Goal: Task Accomplishment & Management: Manage account settings

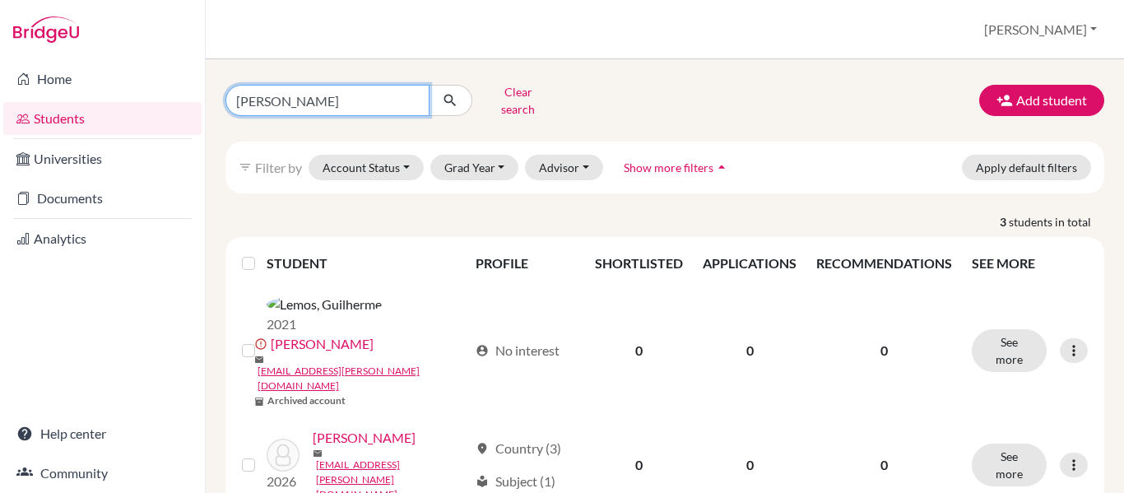
click at [416, 99] on input "[PERSON_NAME]" at bounding box center [328, 100] width 204 height 31
type input "[PERSON_NAME]"
click button "submit" at bounding box center [451, 100] width 44 height 31
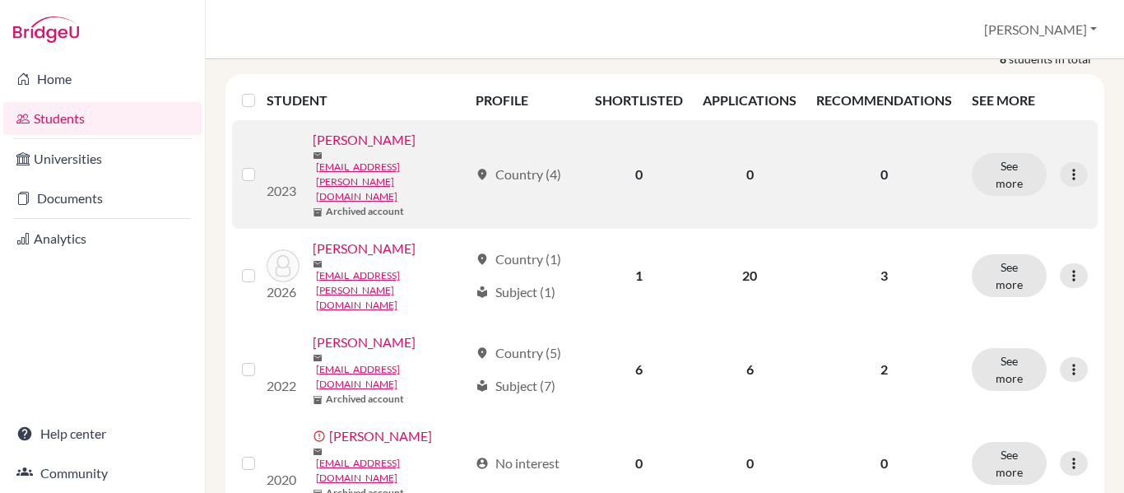
scroll to position [247, 0]
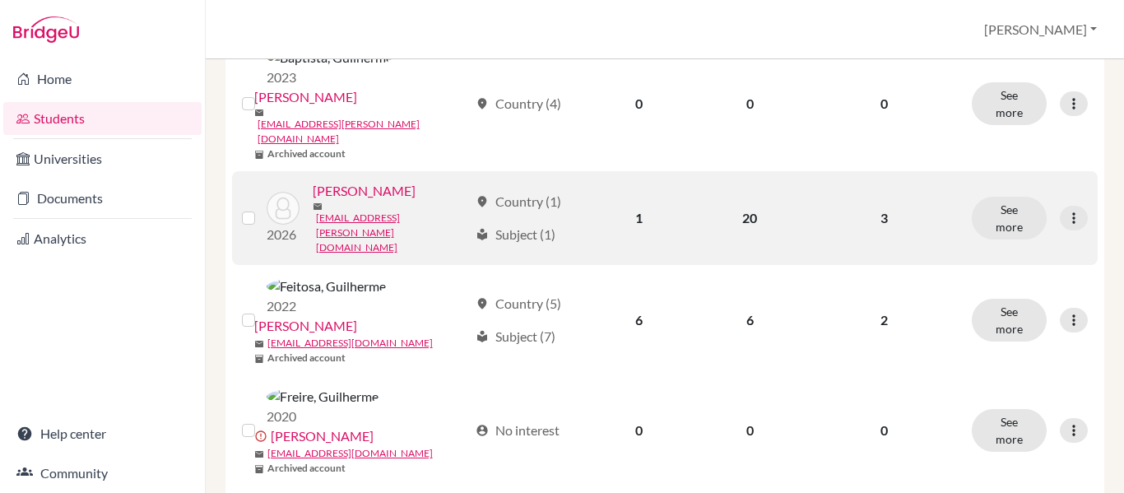
click at [313, 201] on link "[PERSON_NAME]" at bounding box center [364, 191] width 103 height 20
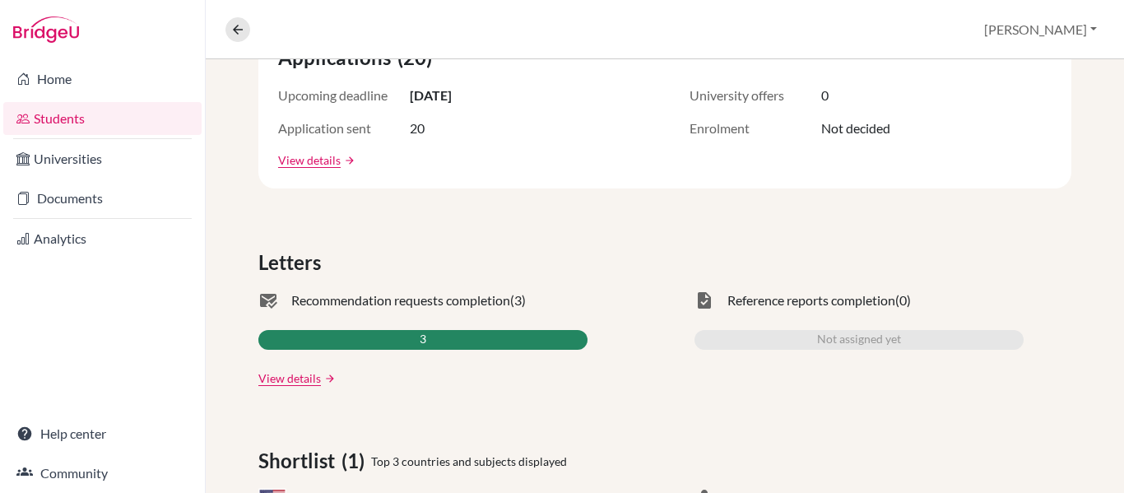
scroll to position [329, 0]
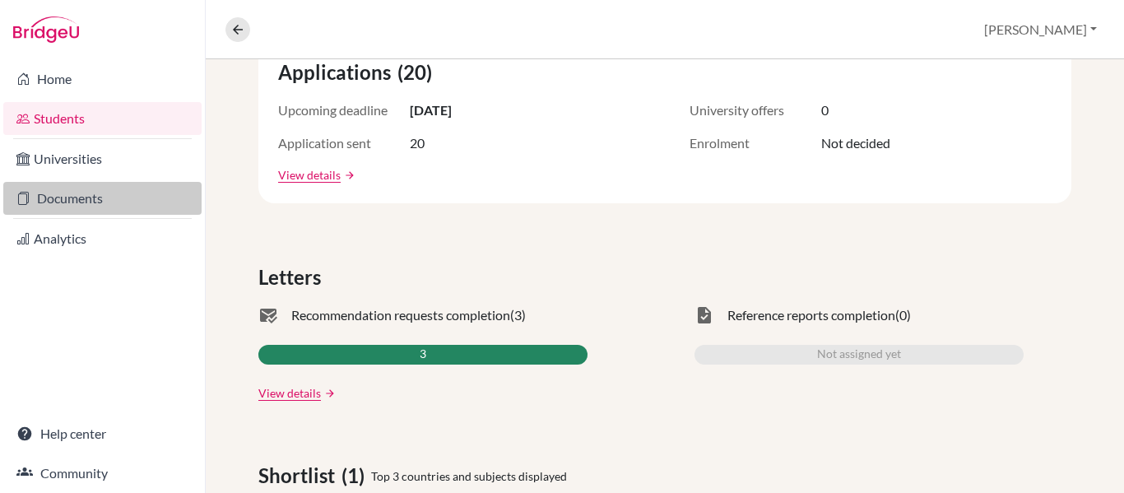
click at [72, 197] on link "Documents" at bounding box center [102, 198] width 198 height 33
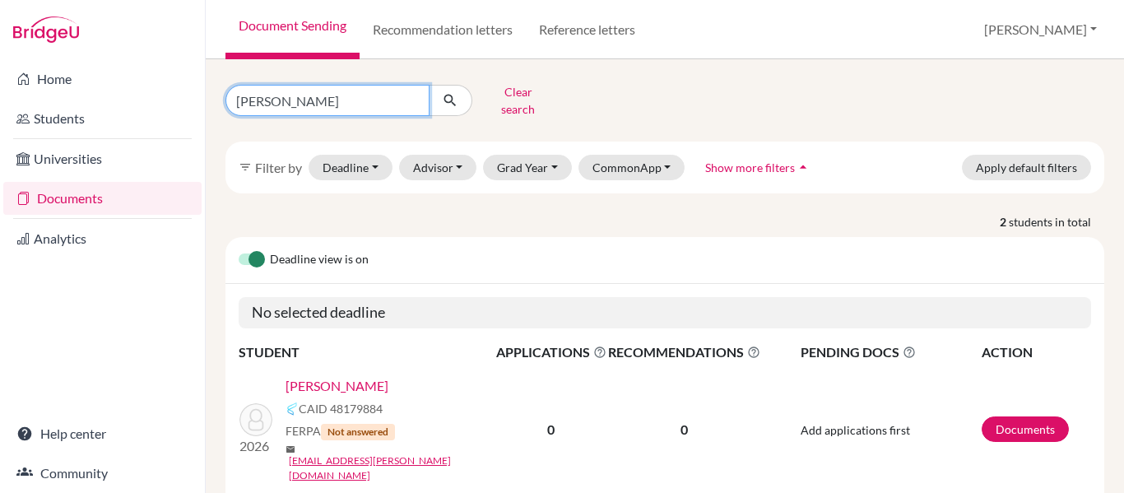
drag, startPoint x: 295, startPoint y: 98, endPoint x: 0, endPoint y: 61, distance: 297.0
click at [0, 61] on div "Home Students Universities Documents Analytics Help center Community Document S…" at bounding box center [562, 246] width 1124 height 493
type input "[PERSON_NAME]"
click button "submit" at bounding box center [451, 100] width 44 height 31
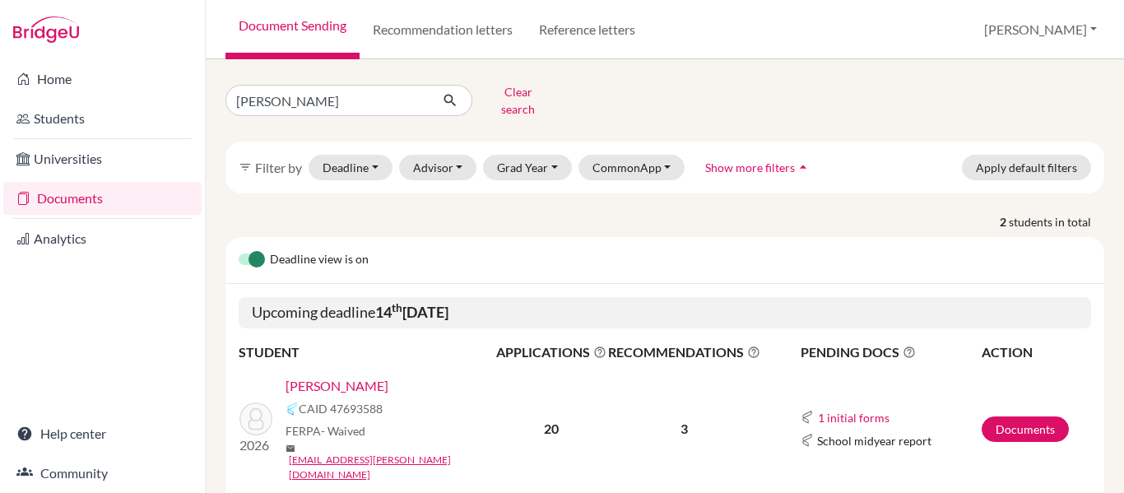
click at [1040, 391] on td "Documents" at bounding box center [1036, 429] width 110 height 133
click at [1024, 416] on link "Documents" at bounding box center [1025, 429] width 87 height 26
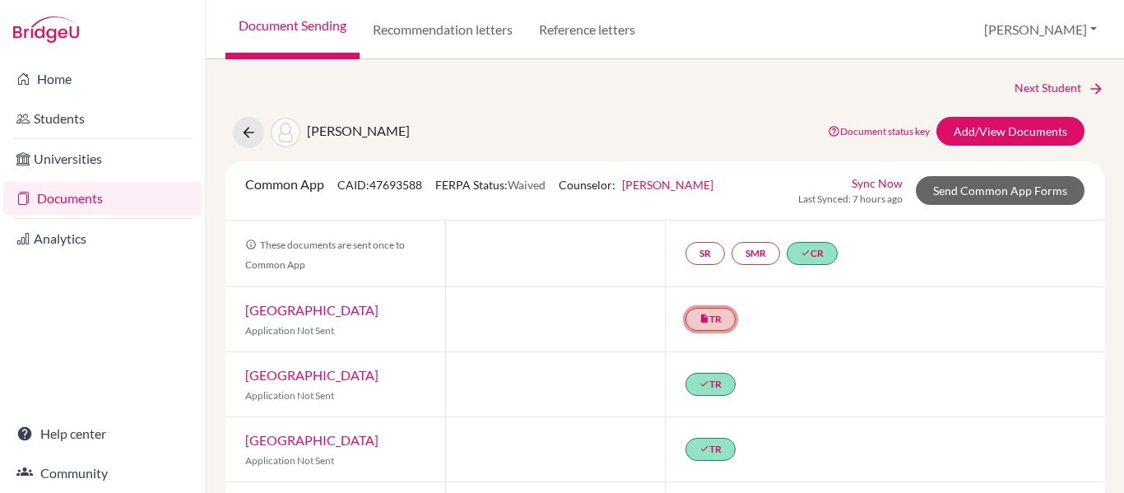
click at [714, 314] on link "insert_drive_file TR" at bounding box center [711, 319] width 50 height 23
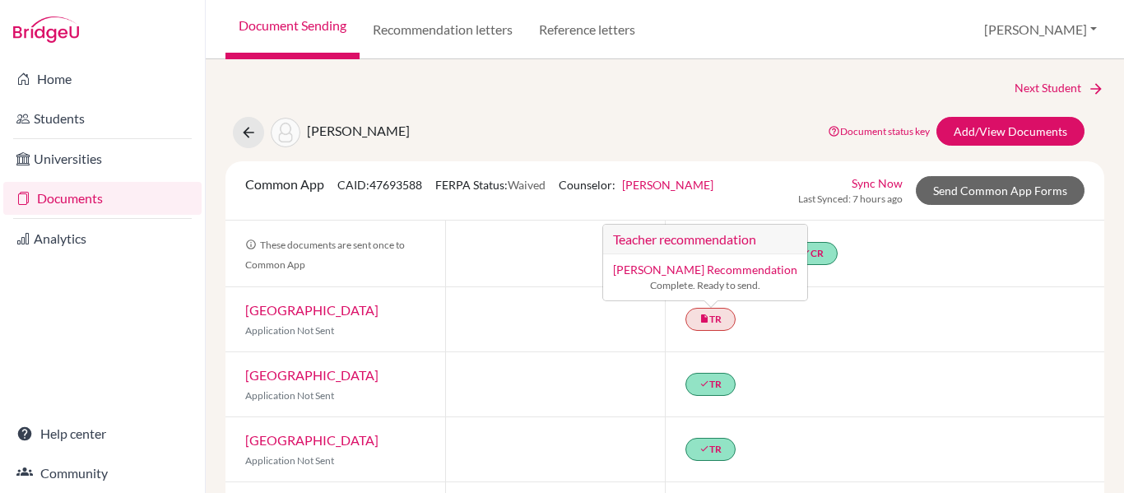
click at [999, 358] on div "done TR" at bounding box center [885, 384] width 440 height 64
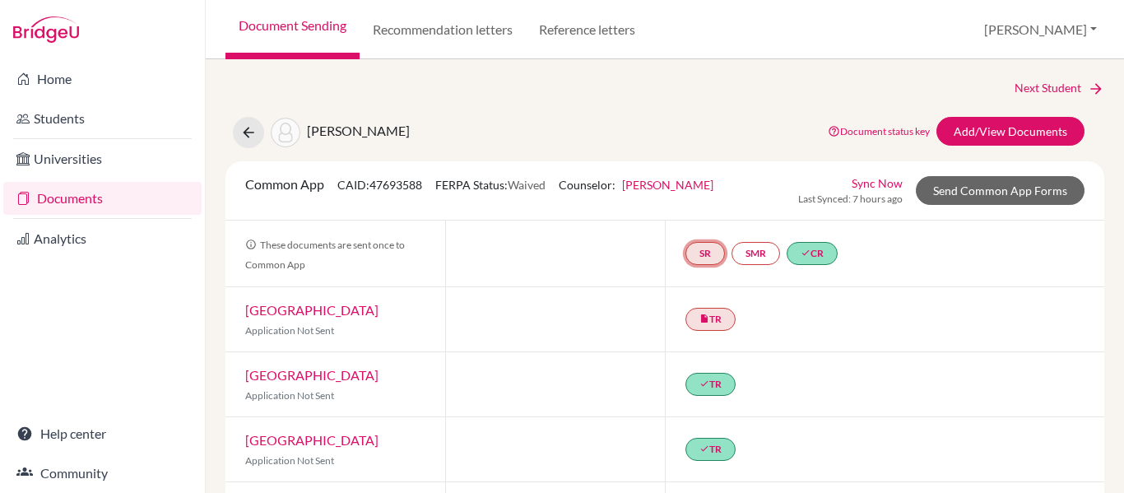
click at [703, 249] on link "SR" at bounding box center [706, 253] width 40 height 23
click at [739, 251] on link "SMR" at bounding box center [756, 253] width 49 height 23
click at [692, 250] on link "SR" at bounding box center [706, 253] width 40 height 23
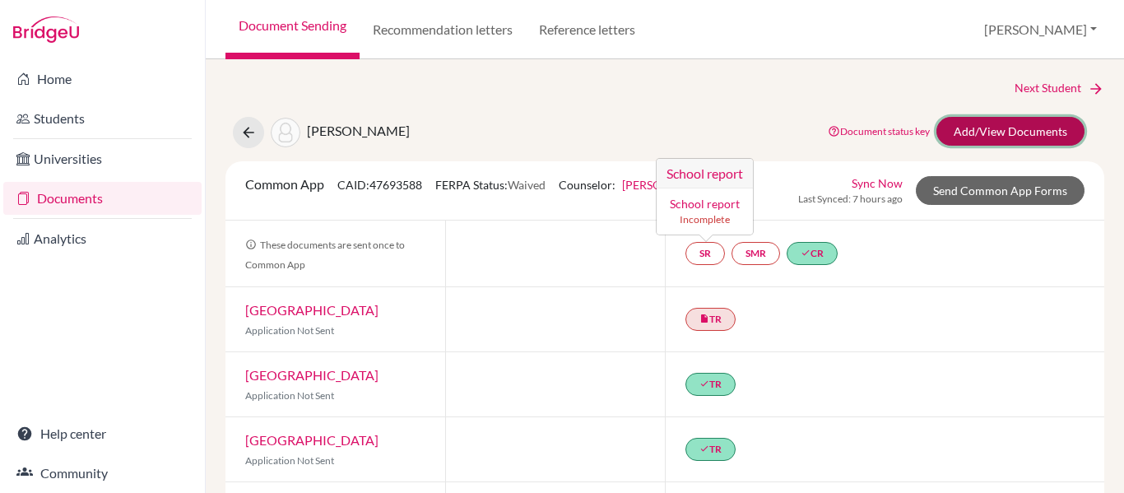
click at [1043, 131] on link "Add/View Documents" at bounding box center [1011, 131] width 148 height 29
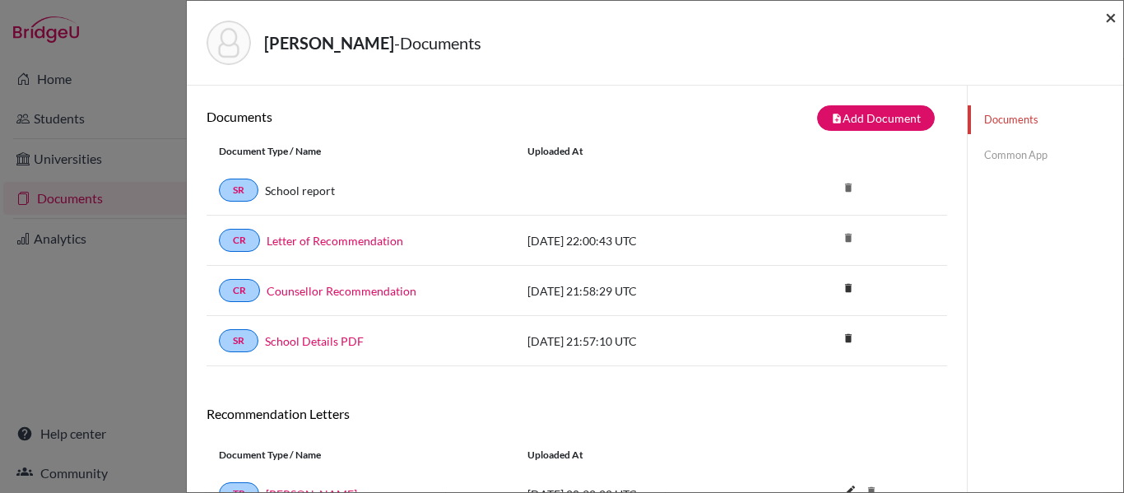
click at [1109, 12] on span "×" at bounding box center [1111, 17] width 12 height 24
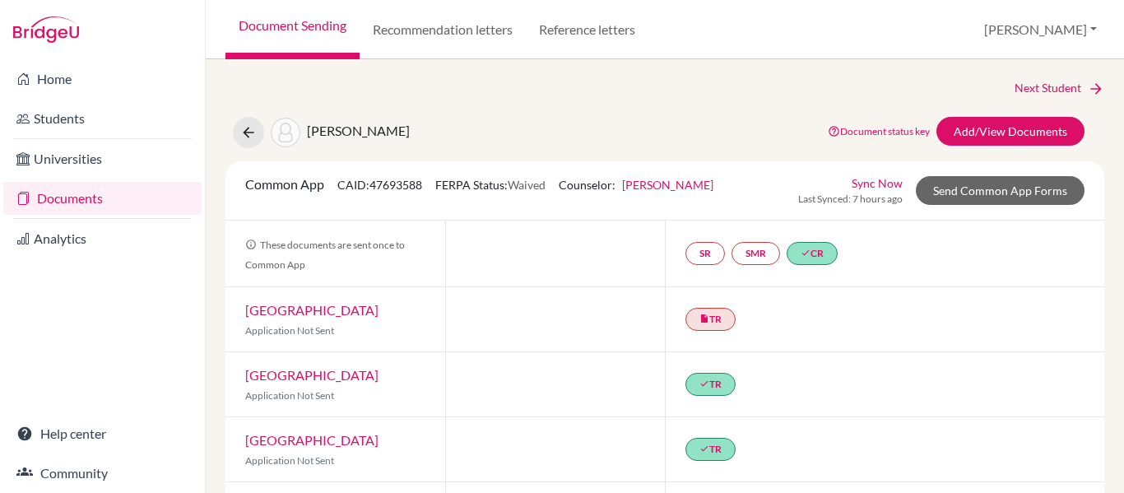
click at [862, 184] on link "Sync Now" at bounding box center [877, 183] width 51 height 17
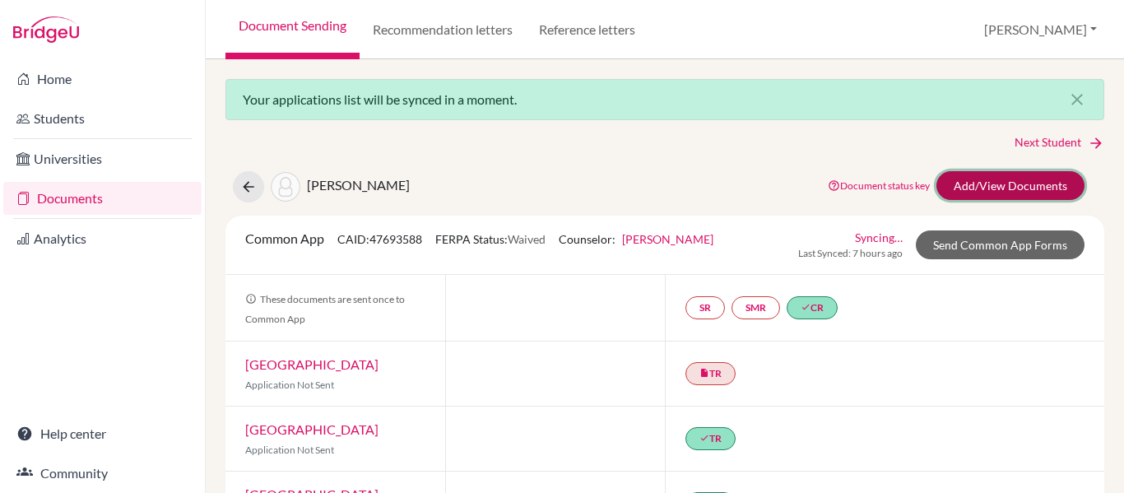
click at [1004, 185] on link "Add/View Documents" at bounding box center [1011, 185] width 148 height 29
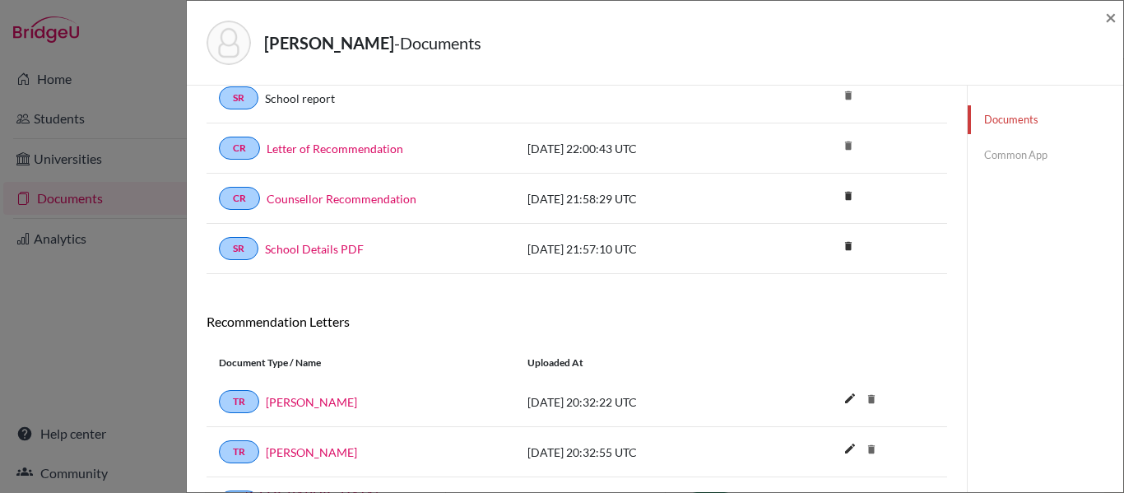
scroll to position [187, 0]
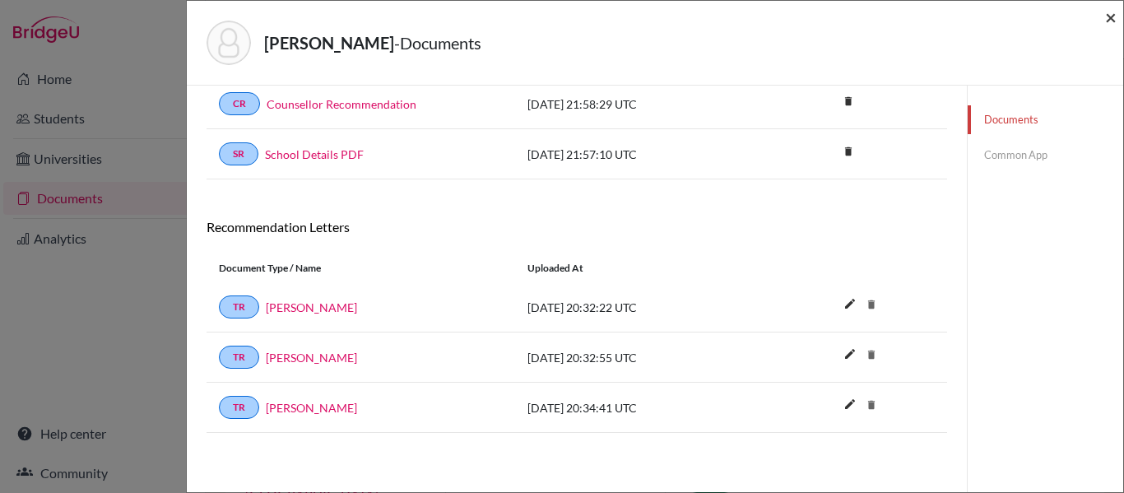
click at [1113, 20] on span "×" at bounding box center [1111, 17] width 12 height 24
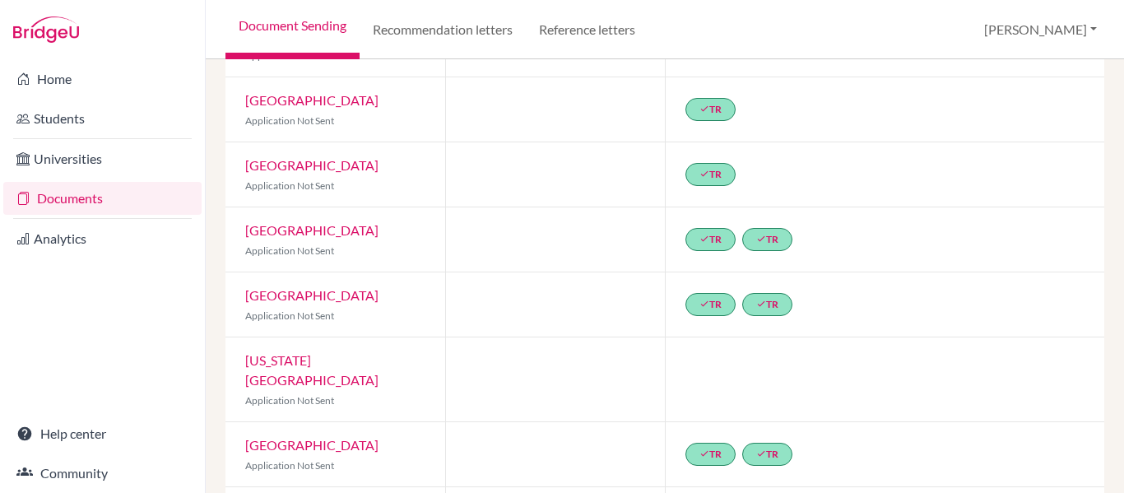
scroll to position [247, 0]
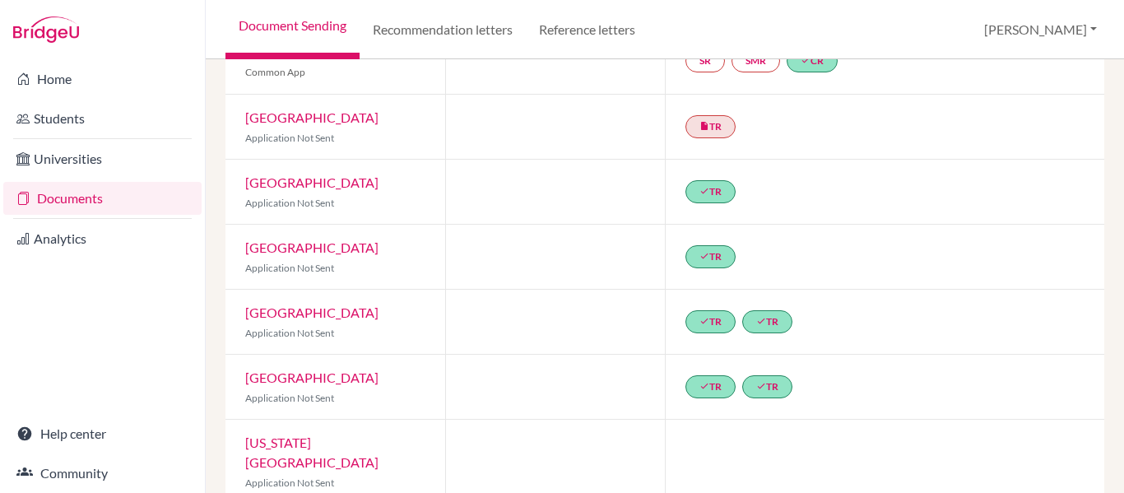
click at [705, 114] on div "insert_drive_file TR" at bounding box center [714, 127] width 57 height 30
click at [703, 123] on icon "insert_drive_file" at bounding box center [705, 126] width 10 height 10
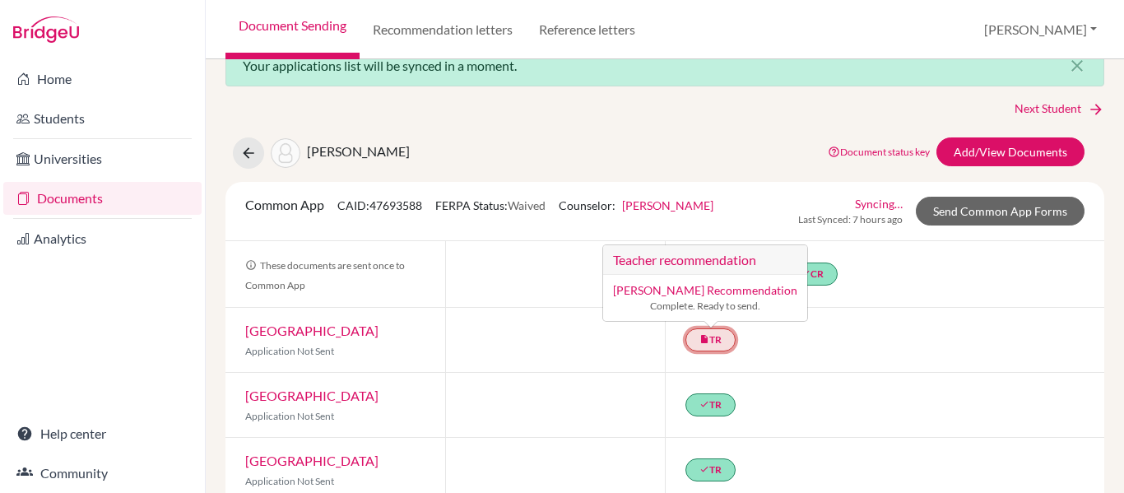
scroll to position [0, 0]
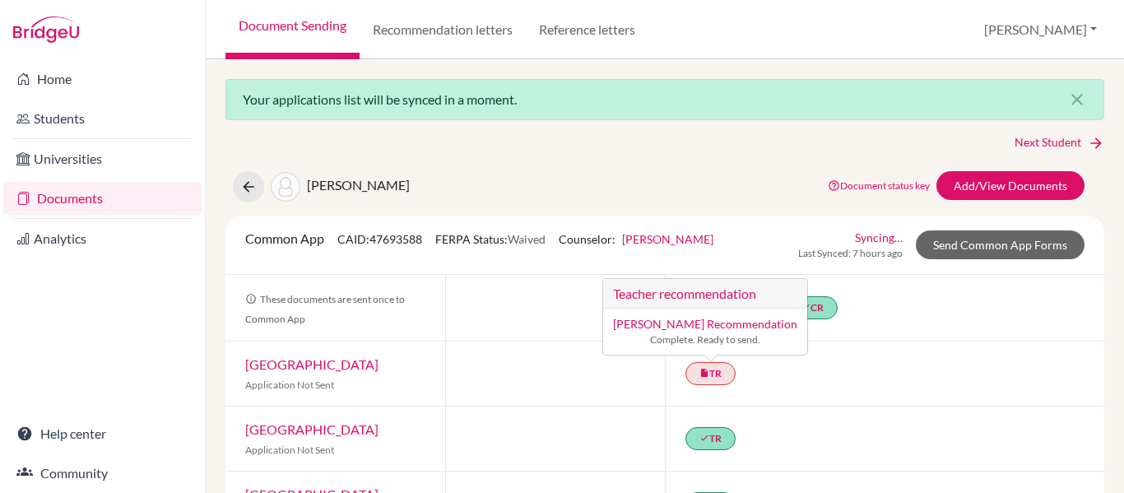
click at [984, 417] on div "done TR" at bounding box center [885, 439] width 440 height 64
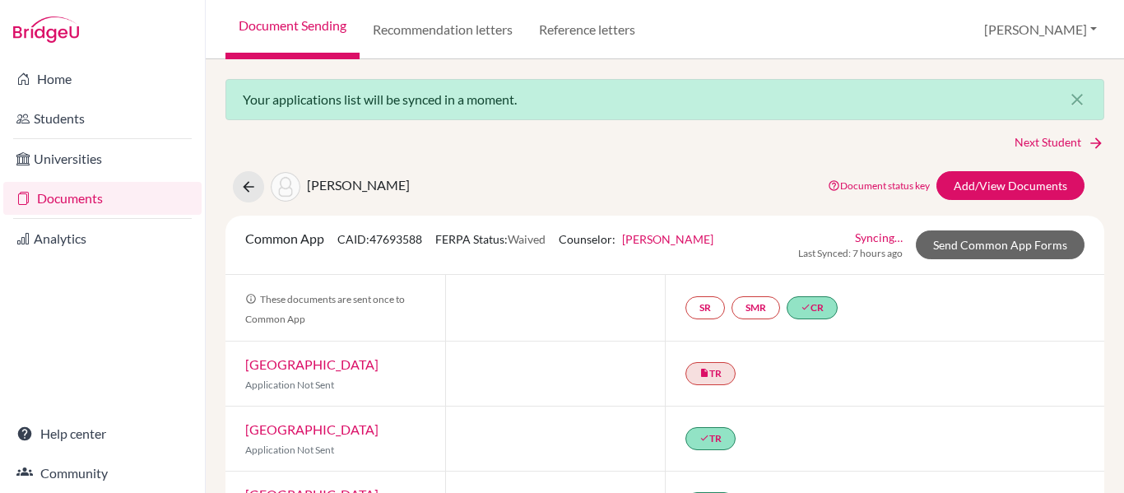
click at [869, 235] on link "Syncing…" at bounding box center [879, 237] width 48 height 17
click at [250, 182] on icon at bounding box center [248, 187] width 16 height 16
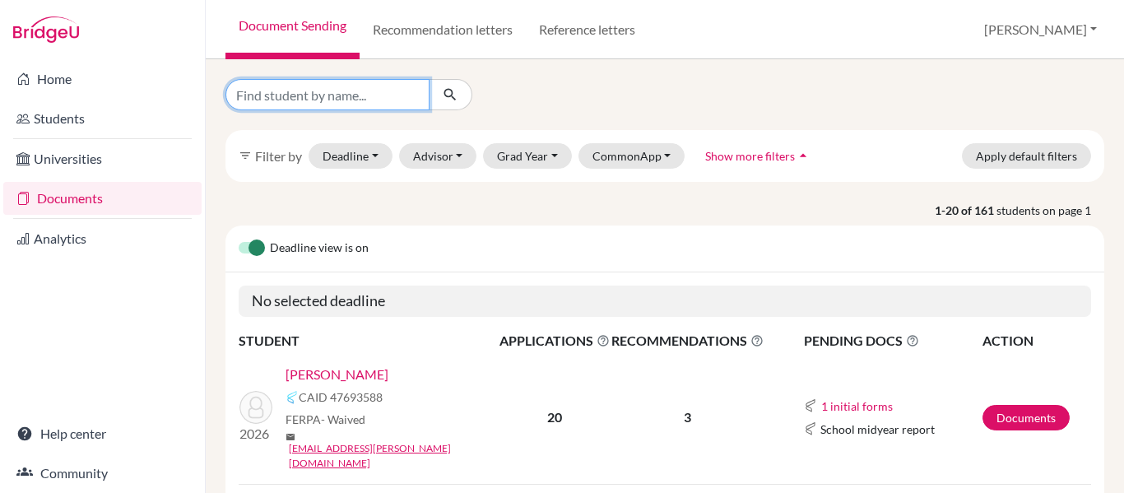
click at [295, 95] on input "Find student by name..." at bounding box center [328, 94] width 204 height 31
type input "julia"
click button "submit" at bounding box center [451, 94] width 44 height 31
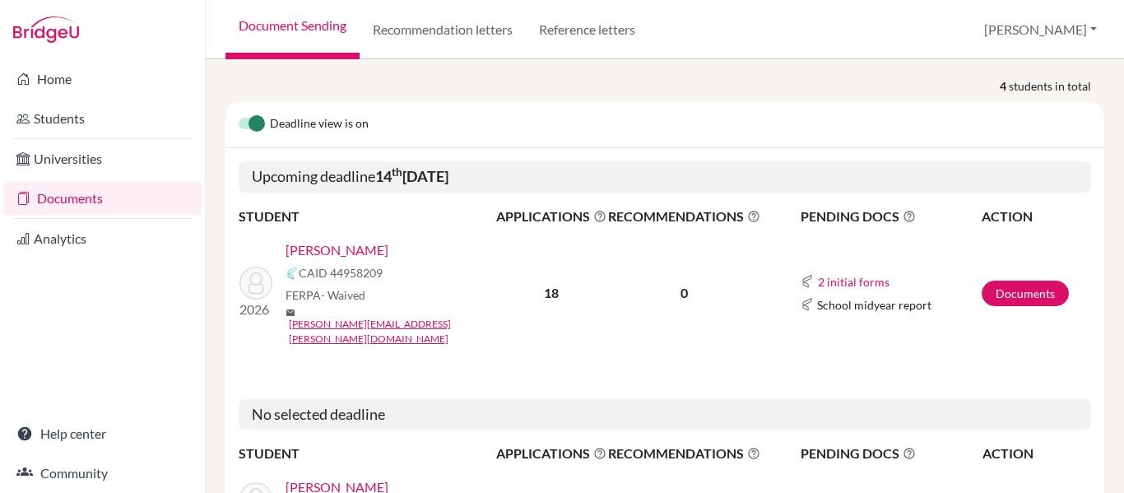
scroll to position [165, 0]
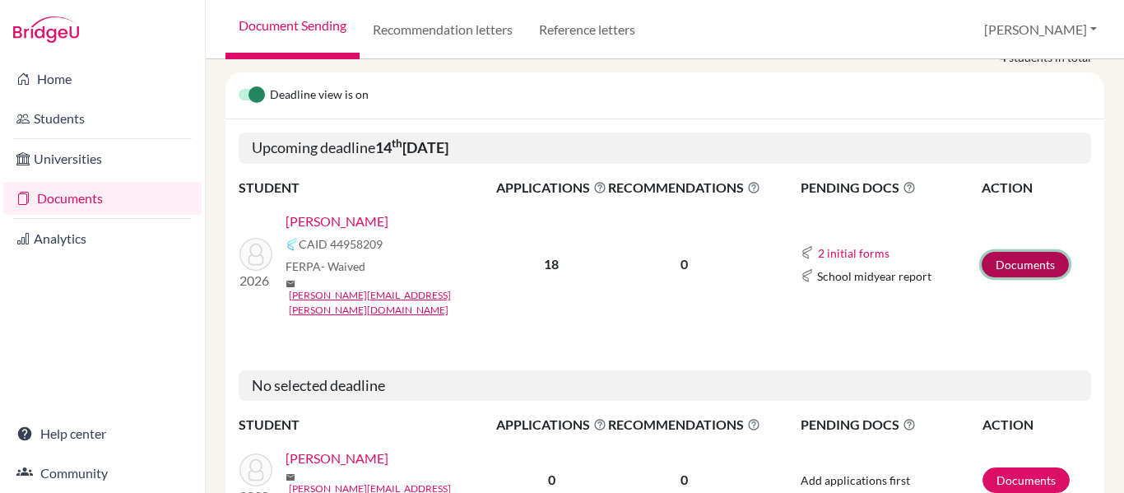
click at [1025, 252] on link "Documents" at bounding box center [1025, 265] width 87 height 26
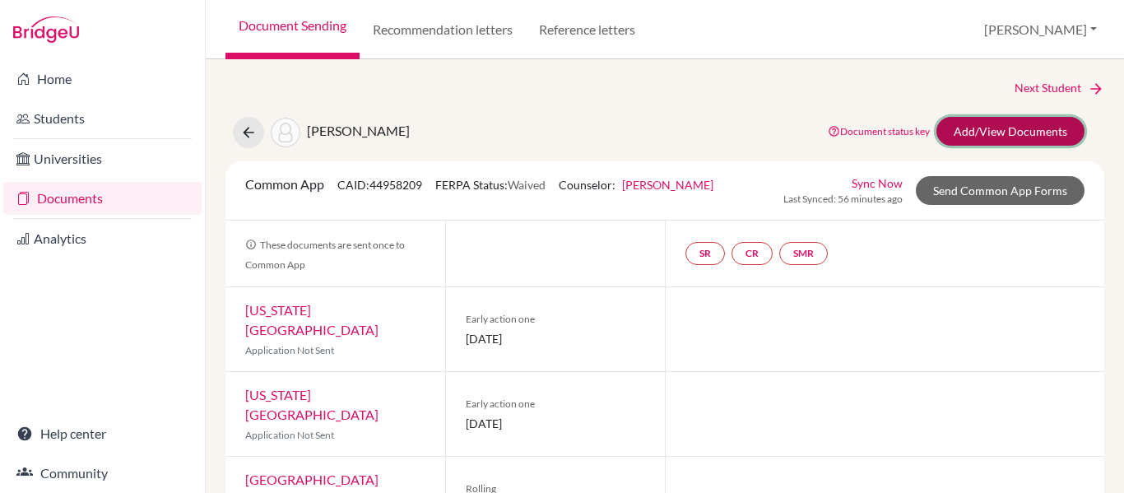
click at [1003, 133] on link "Add/View Documents" at bounding box center [1011, 131] width 148 height 29
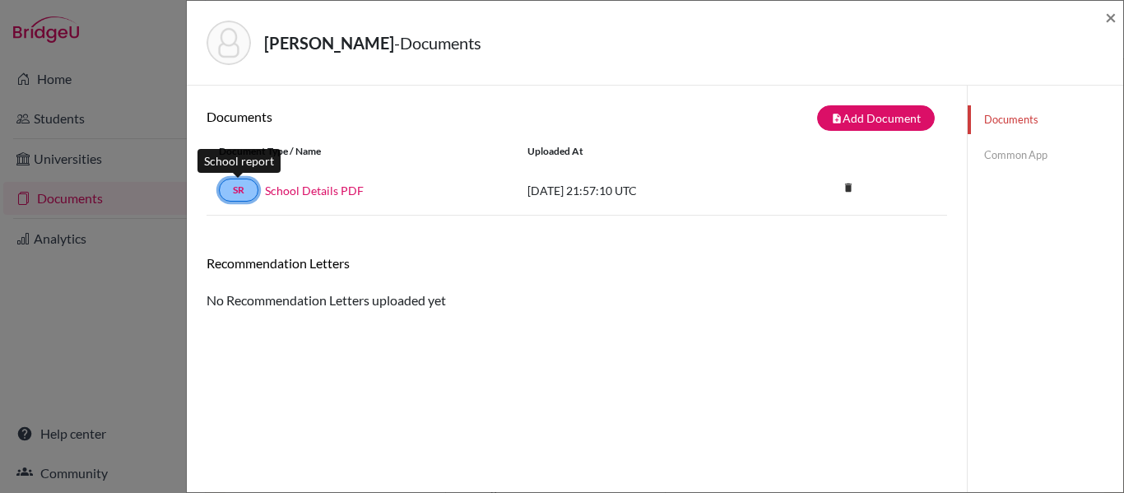
click at [228, 188] on link "SR" at bounding box center [239, 190] width 40 height 23
click at [246, 187] on link "SR" at bounding box center [239, 190] width 40 height 23
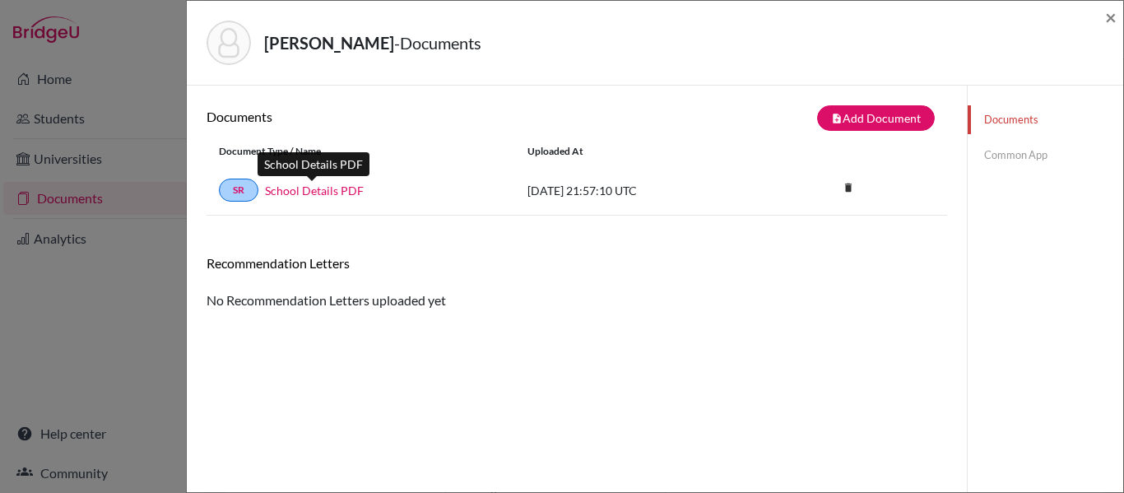
click at [332, 192] on link "School Details PDF" at bounding box center [314, 190] width 99 height 17
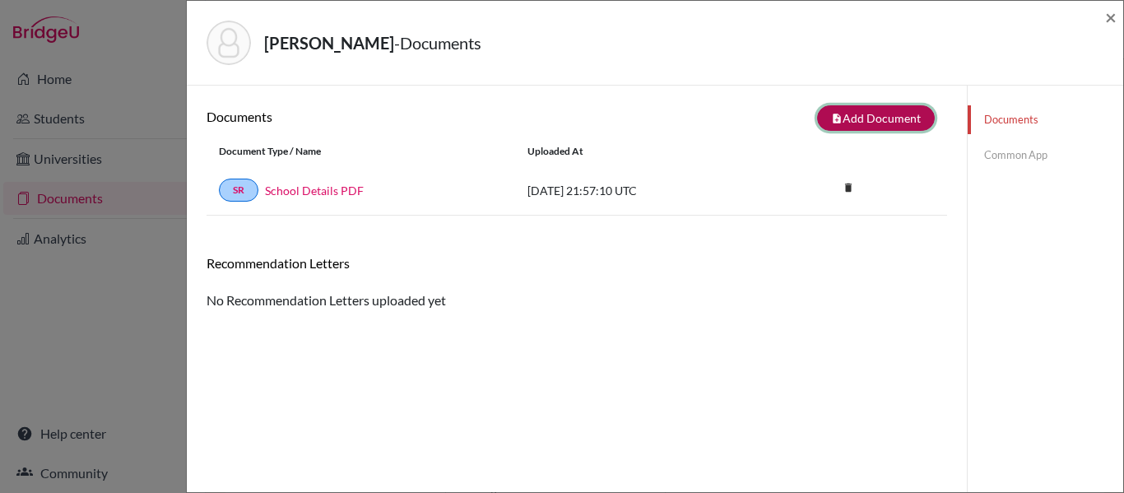
click at [842, 110] on button "note_add Add Document" at bounding box center [876, 118] width 118 height 26
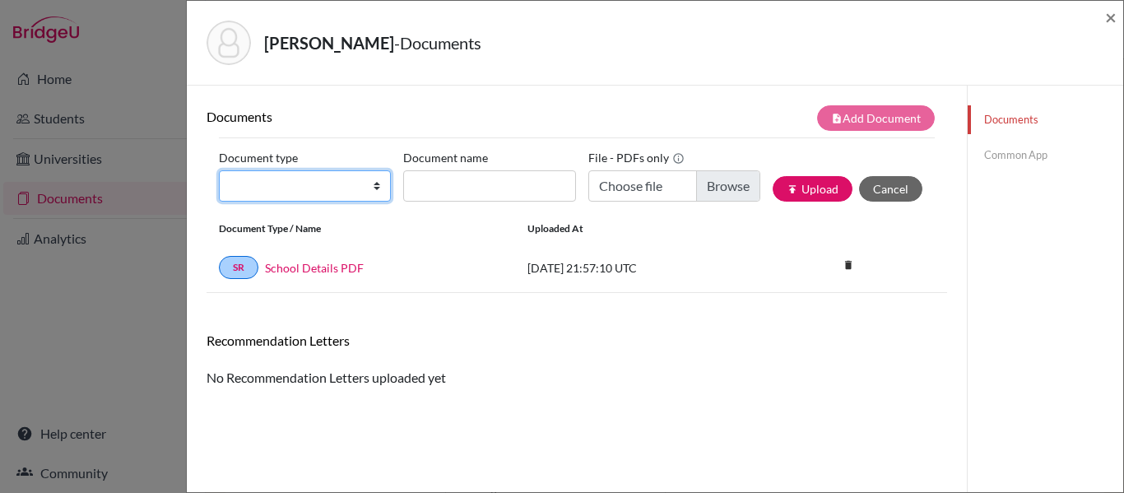
click at [356, 192] on select "Change explanation for Common App reports Counselor recommendation Internationa…" at bounding box center [305, 185] width 172 height 31
select select "4"
click at [219, 170] on select "Change explanation for Common App reports Counselor recommendation Internationa…" at bounding box center [305, 185] width 172 height 31
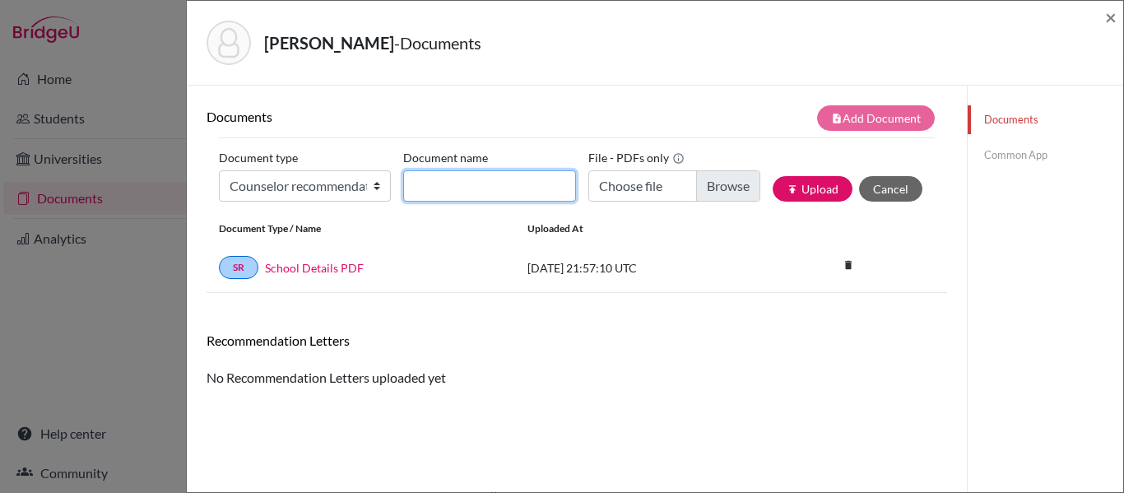
click at [497, 185] on input "Document name" at bounding box center [489, 185] width 172 height 31
type input "Counsellor Recommendation"
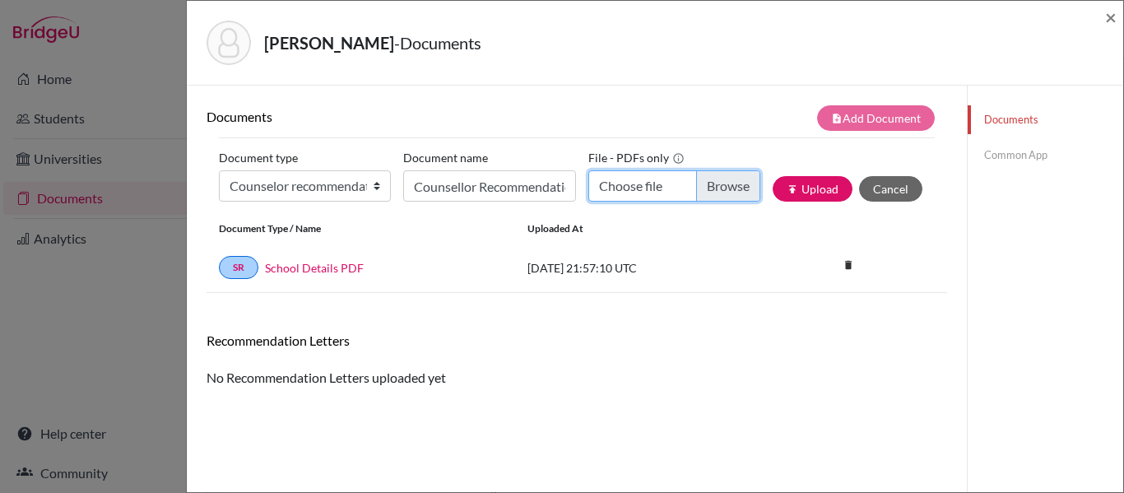
click at [707, 192] on input "Choose file" at bounding box center [675, 185] width 172 height 31
click at [722, 187] on input "Choose file" at bounding box center [675, 185] width 172 height 31
type input "C:\fakepath\CASTRO J - LoR ok.pdf"
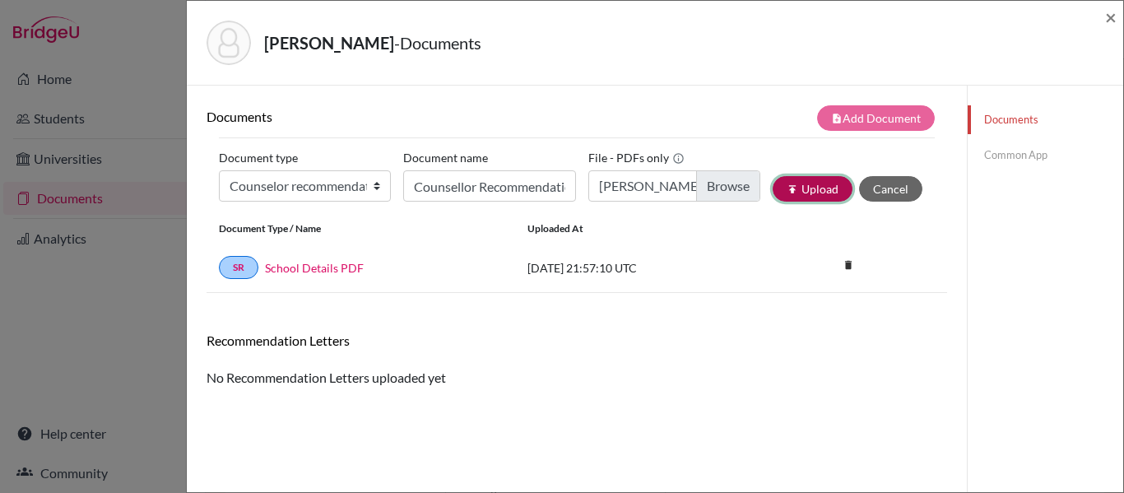
click at [807, 189] on button "publish Upload" at bounding box center [813, 189] width 80 height 26
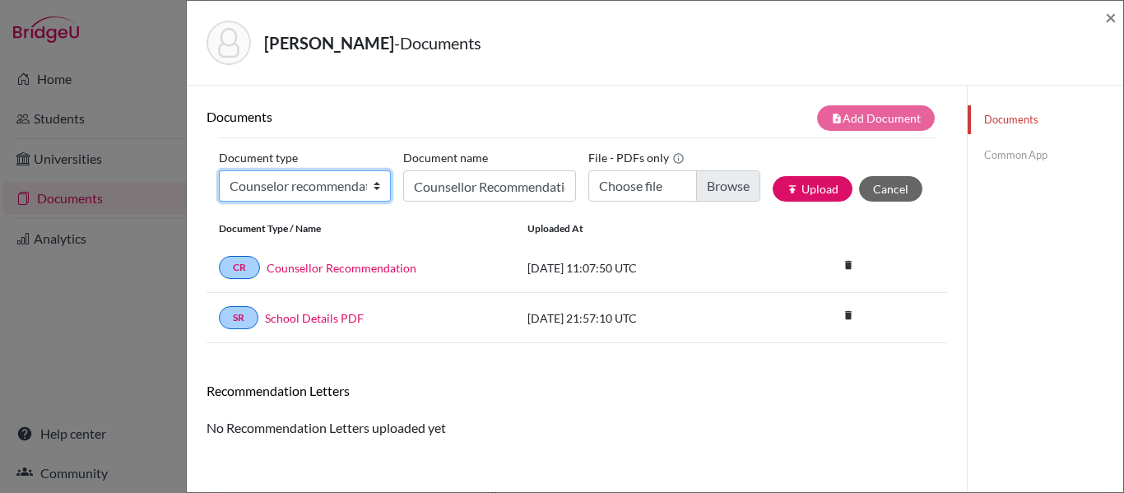
click at [265, 180] on select "Change explanation for Common App reports Counselor recommendation Internationa…" at bounding box center [305, 185] width 172 height 31
select select "5"
click at [219, 170] on select "Change explanation for Common App reports Counselor recommendation Internationa…" at bounding box center [305, 185] width 172 height 31
click at [341, 185] on select "Change explanation for Common App reports Counselor recommendation Internationa…" at bounding box center [305, 185] width 172 height 31
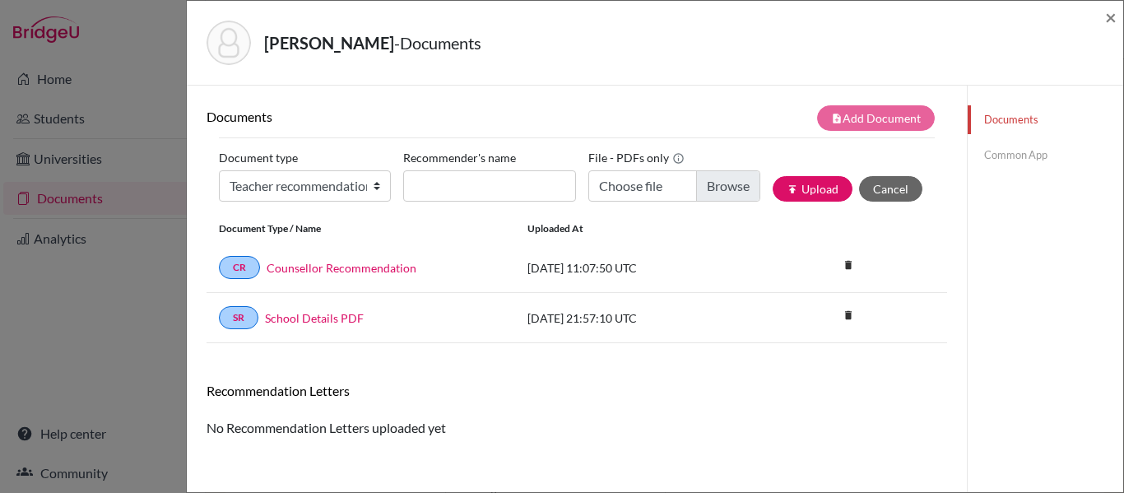
click at [635, 416] on div "Recommendation Letters No Recommendation Letters uploaded yet" at bounding box center [577, 410] width 741 height 55
click at [486, 176] on input "Recommender's name" at bounding box center [489, 185] width 172 height 31
type input "Mr. Guilherme Torii"
click at [631, 185] on input "Choose file" at bounding box center [675, 185] width 172 height 31
type input "C:\fakepath\Julia de Castro - RL - GTORII.pdf"
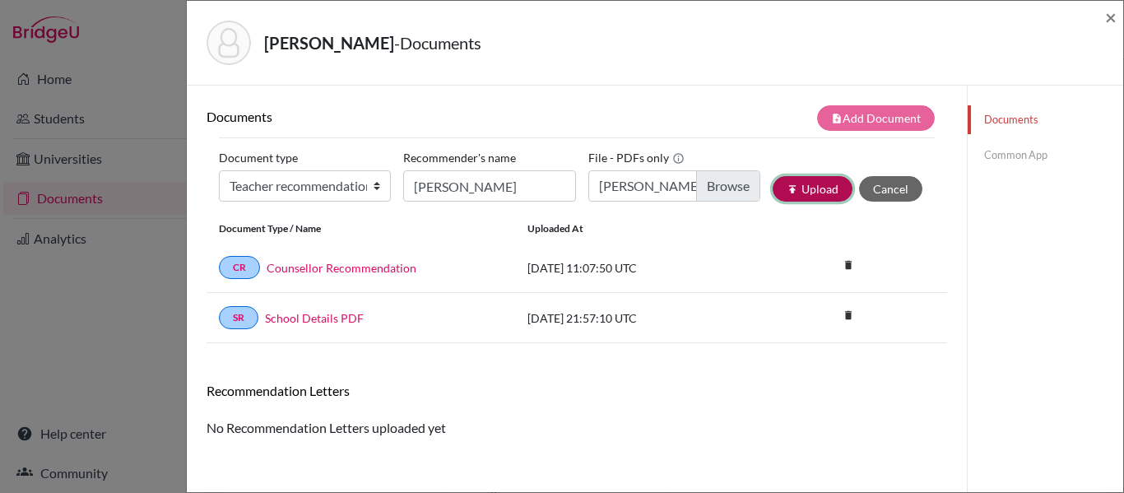
click at [773, 191] on button "publish Upload" at bounding box center [813, 189] width 80 height 26
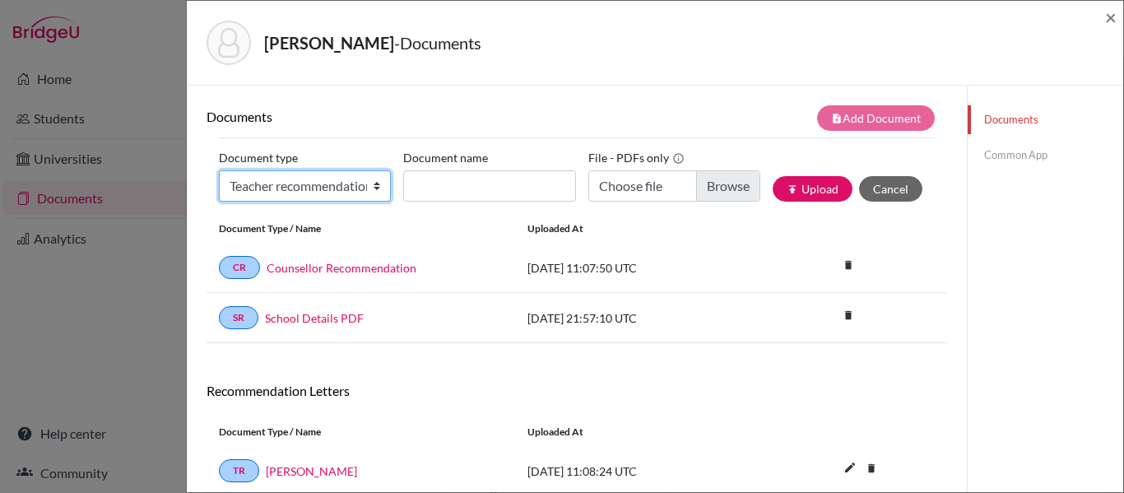
click at [316, 182] on select "Change explanation for Common App reports Counselor recommendation Internationa…" at bounding box center [305, 185] width 172 height 31
select select "5"
click at [219, 170] on select "Change explanation for Common App reports Counselor recommendation Internationa…" at bounding box center [305, 185] width 172 height 31
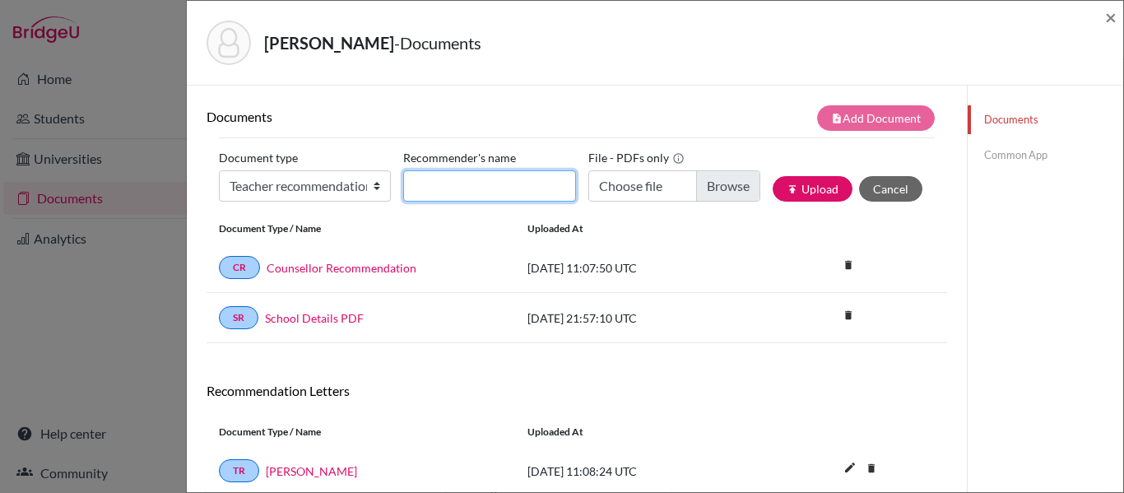
click at [476, 187] on input "Recommender's name" at bounding box center [489, 185] width 172 height 31
type input "Mr. Christian"
click at [773, 176] on button "publish Upload" at bounding box center [813, 189] width 80 height 26
click at [485, 184] on input "Mr. Christian" at bounding box center [489, 185] width 172 height 31
type input "Mr. Christian Palmer"
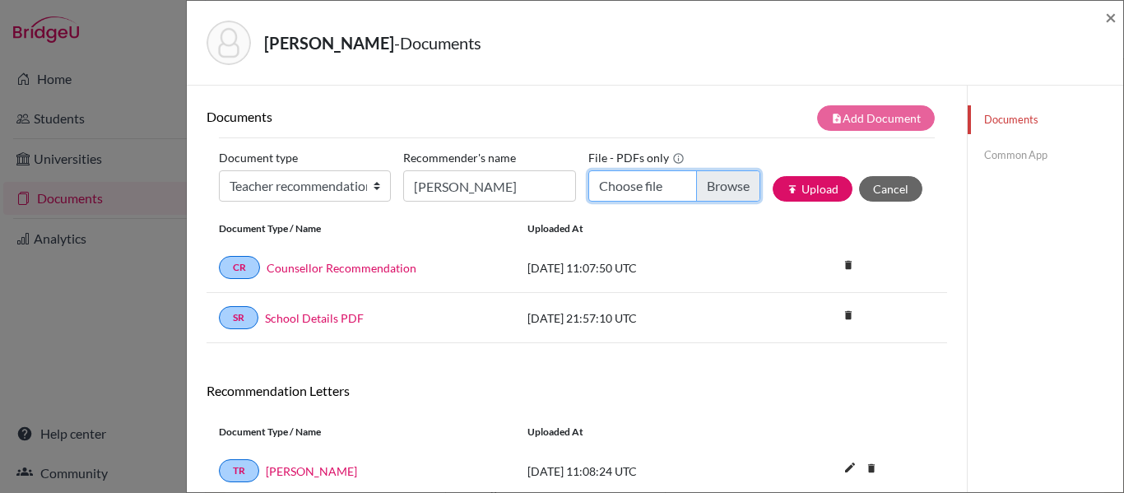
click at [724, 190] on input "Choose file" at bounding box center [675, 185] width 172 height 31
type input "C:\fakepath\Julia de Castro RL - CPALMER.pdf"
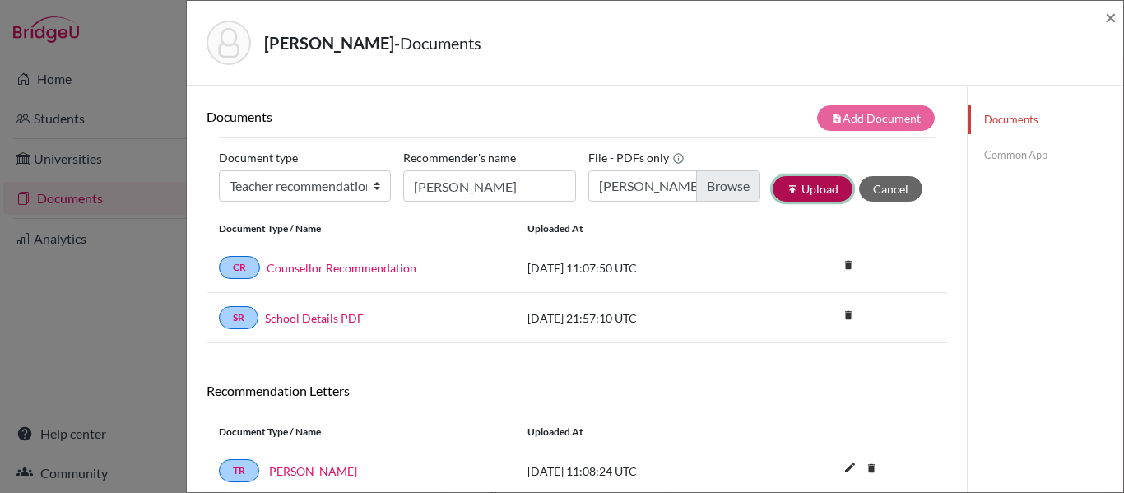
click at [787, 185] on icon "publish" at bounding box center [793, 190] width 12 height 12
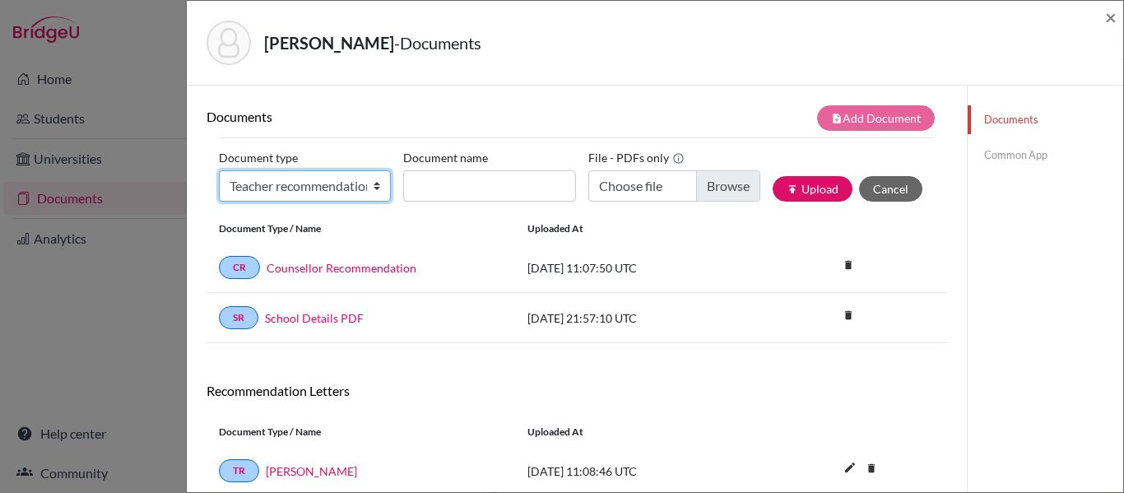
click at [356, 175] on select "Change explanation for Common App reports Counselor recommendation Internationa…" at bounding box center [305, 185] width 172 height 31
select select "5"
click at [219, 170] on select "Change explanation for Common App reports Counselor recommendation Internationa…" at bounding box center [305, 185] width 172 height 31
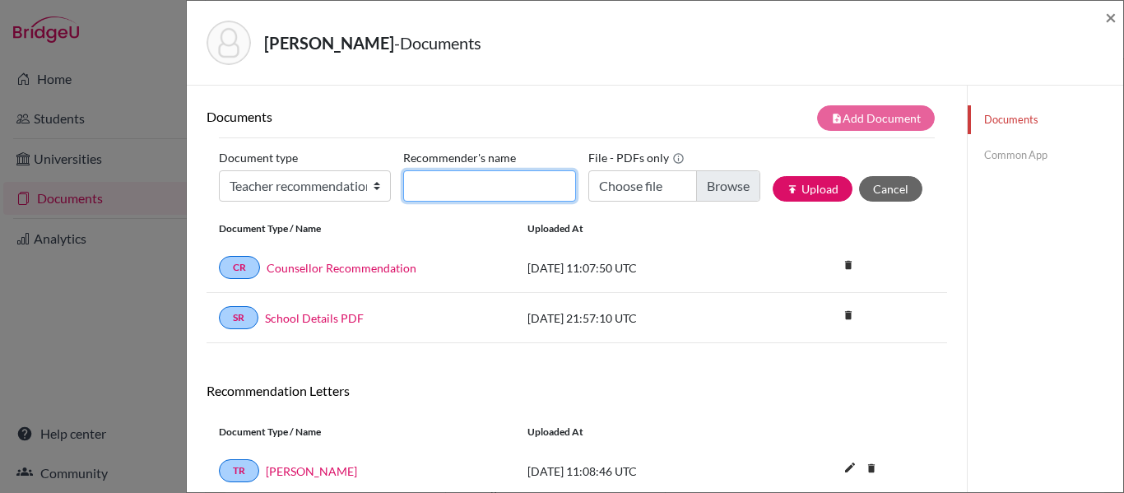
click at [461, 181] on input "Recommender's name" at bounding box center [489, 185] width 172 height 31
drag, startPoint x: 481, startPoint y: 193, endPoint x: 437, endPoint y: 192, distance: 43.6
click at [437, 192] on input "Ms. Clair" at bounding box center [489, 185] width 172 height 31
paste input "Claire B. Phillips"
click at [488, 186] on input "Ms. Claire B. Phillips" at bounding box center [489, 185] width 172 height 31
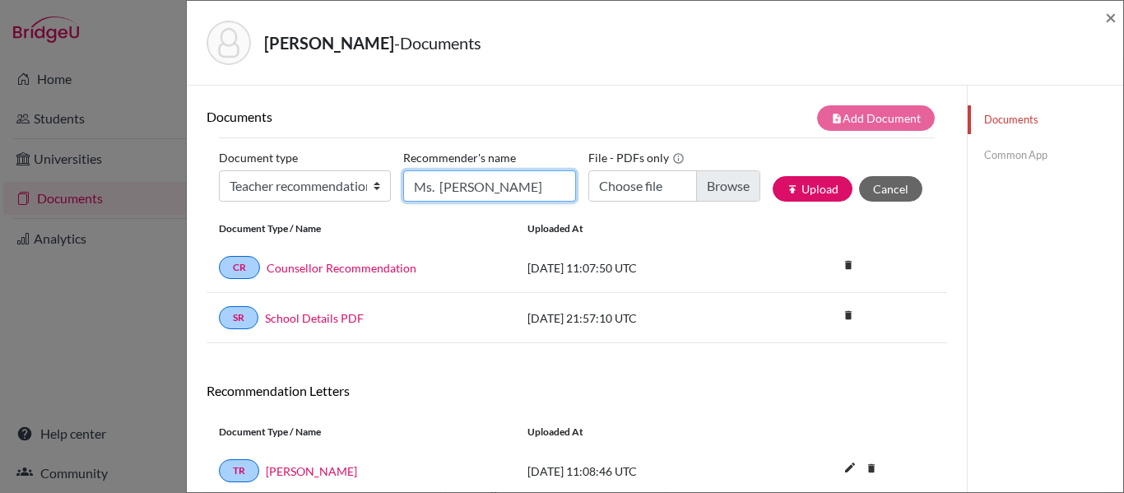
type input "Ms. Claire Phillips"
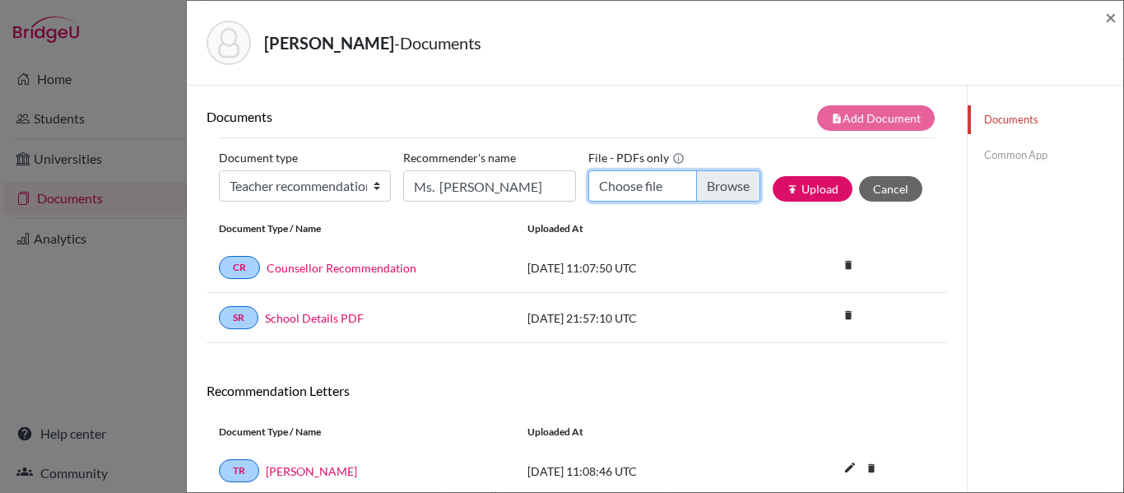
click at [716, 188] on input "Choose file" at bounding box center [675, 185] width 172 height 31
type input "C:\fakepath\Júlia de Castro - RL - C. Phillips.pdf"
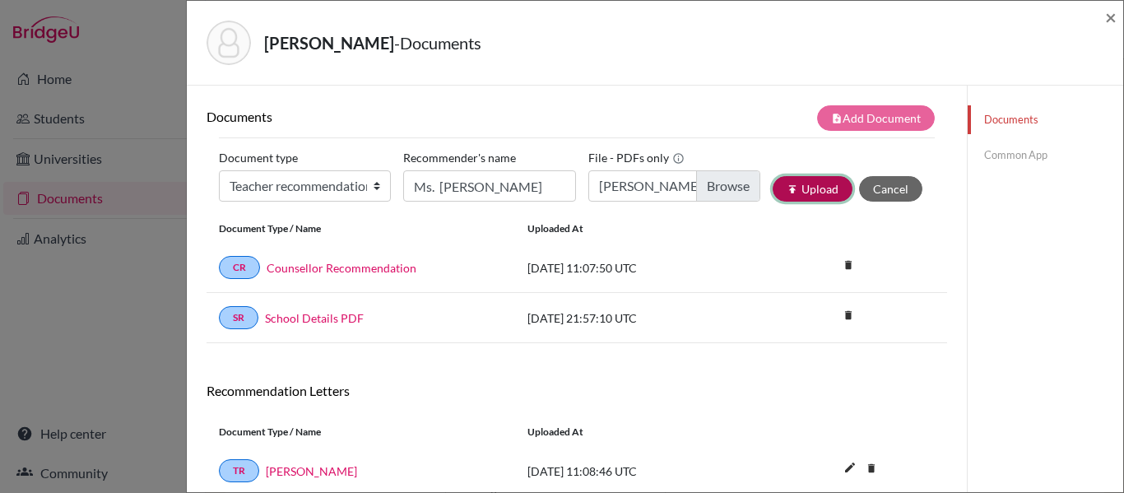
click at [812, 186] on button "publish Upload" at bounding box center [813, 189] width 80 height 26
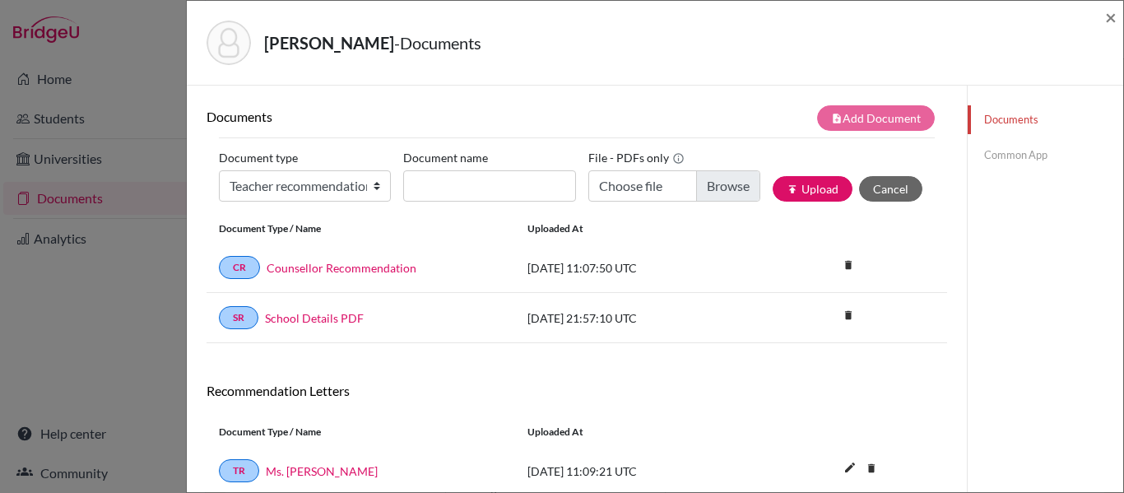
click at [1003, 160] on link "Common App" at bounding box center [1046, 155] width 156 height 29
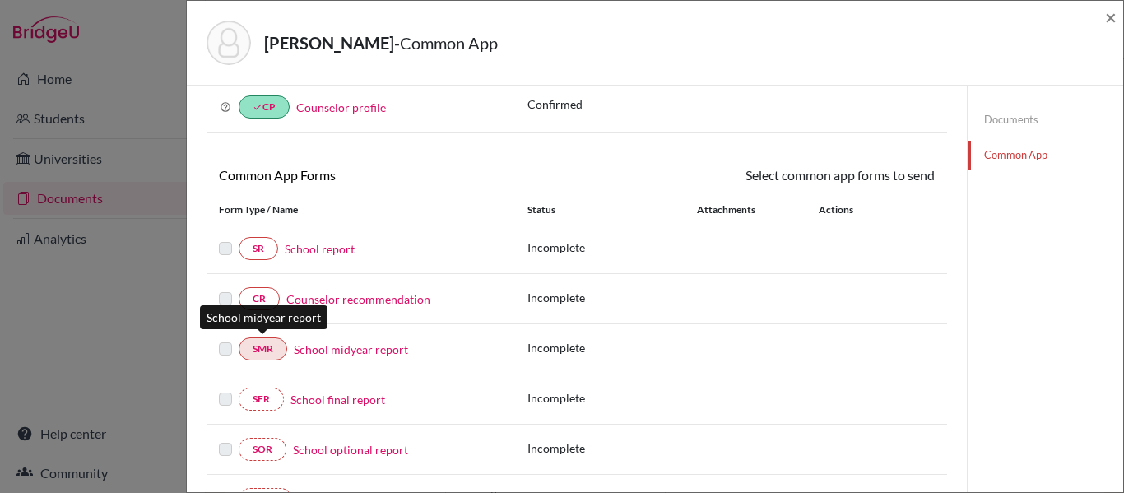
scroll to position [82, 0]
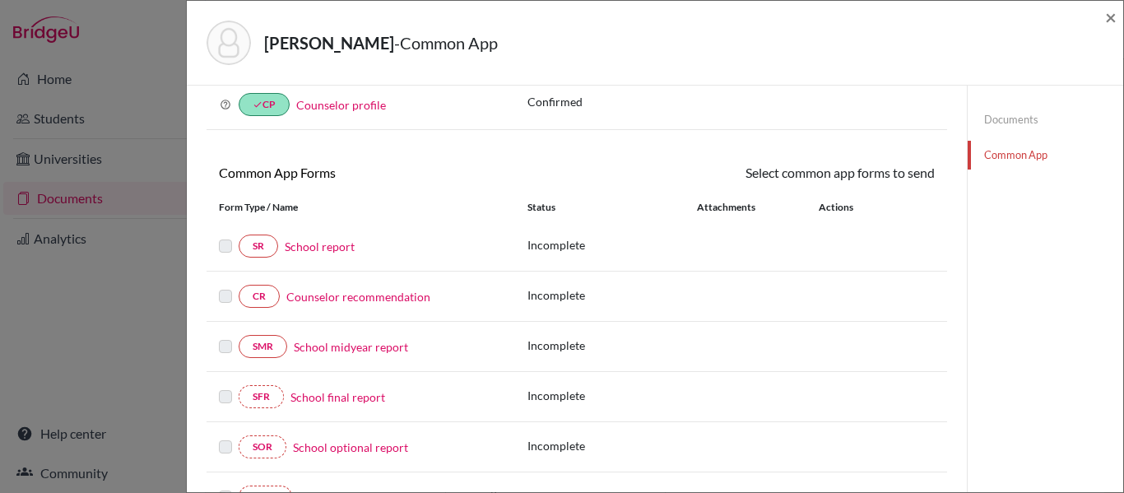
click at [224, 286] on label at bounding box center [225, 286] width 13 height 0
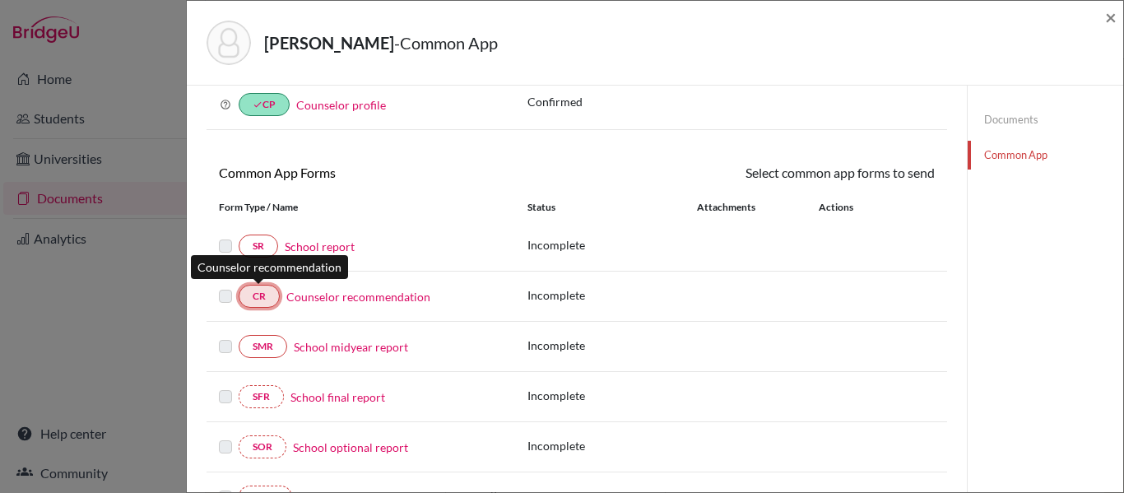
click at [272, 300] on link "CR" at bounding box center [259, 296] width 41 height 23
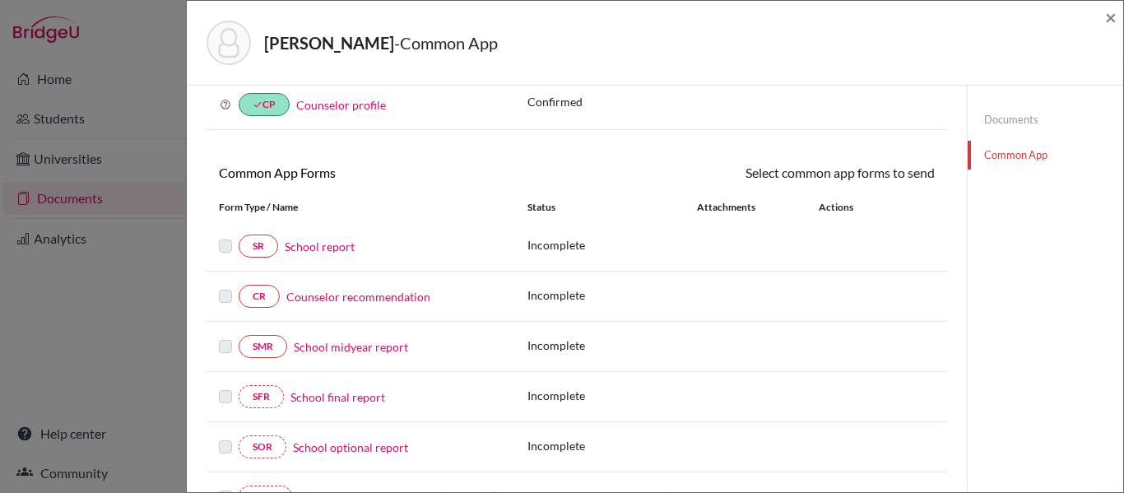
click at [221, 286] on label at bounding box center [225, 286] width 13 height 0
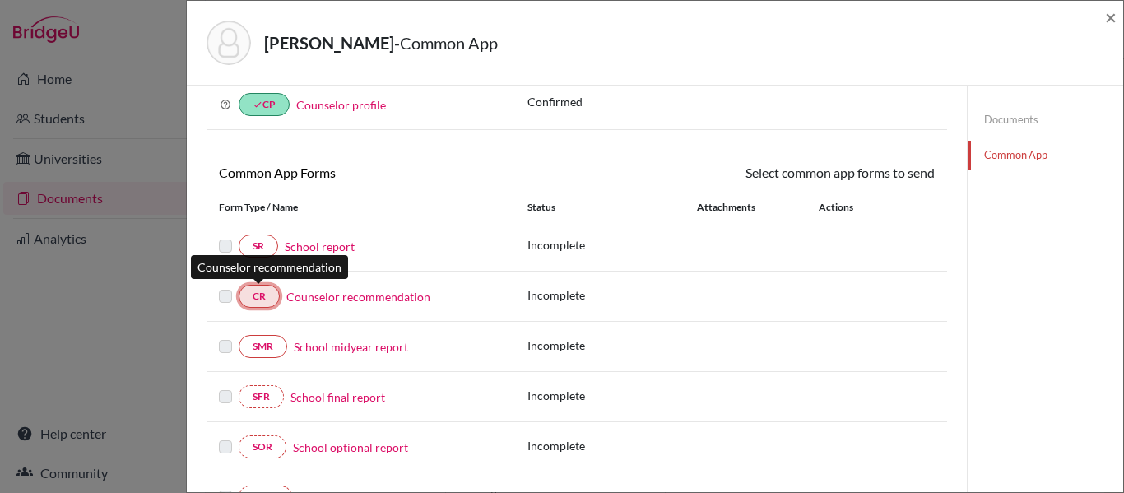
click at [268, 295] on link "CR" at bounding box center [259, 296] width 41 height 23
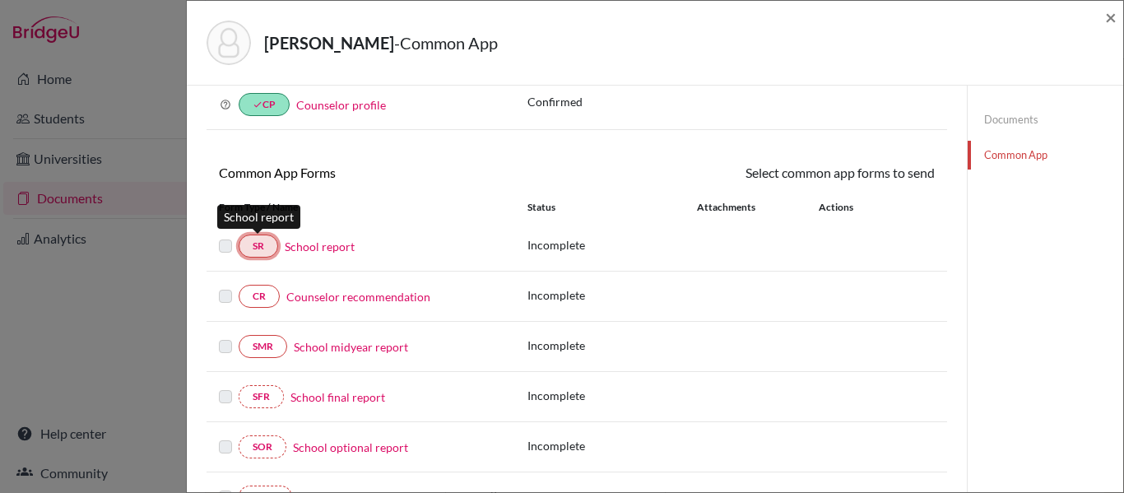
click at [261, 242] on link "SR" at bounding box center [259, 246] width 40 height 23
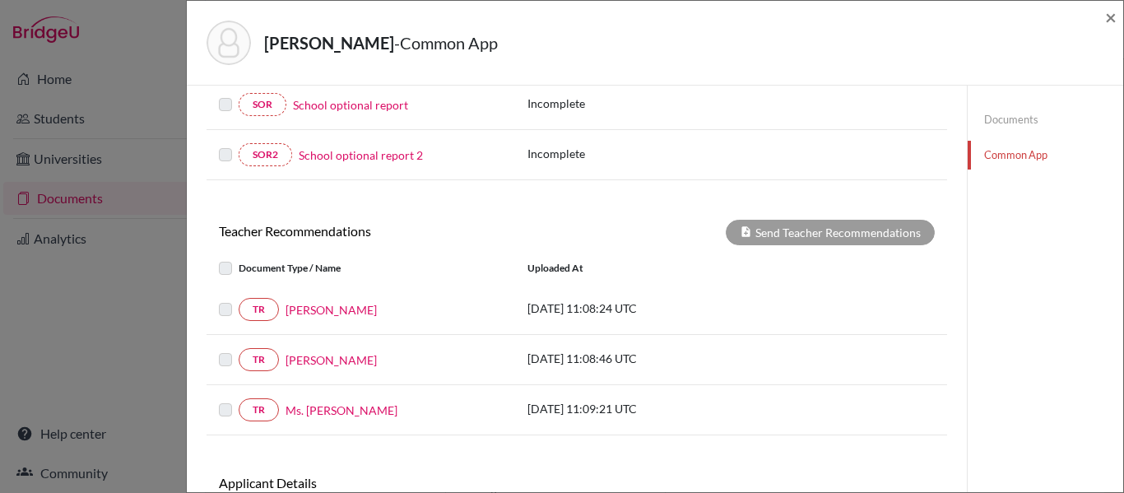
scroll to position [494, 0]
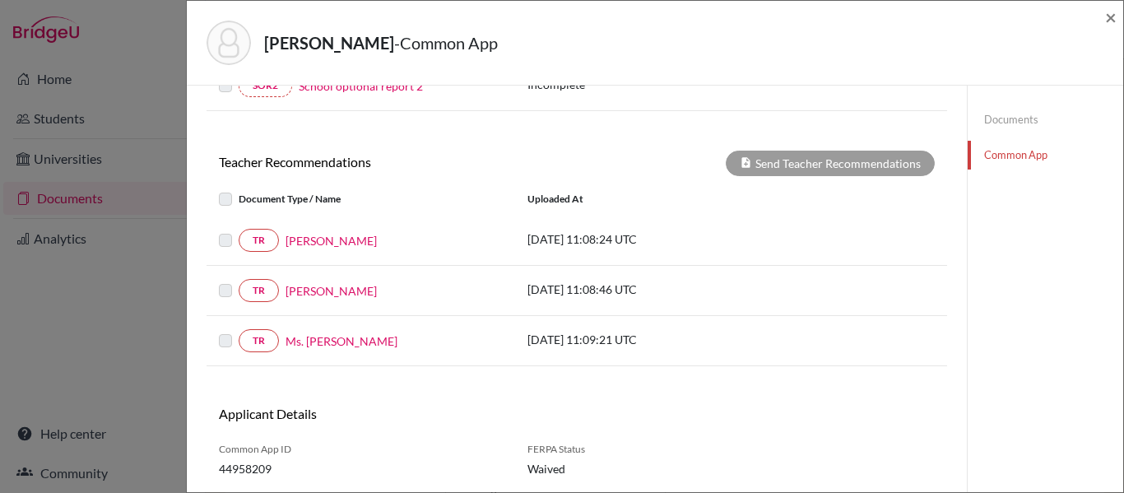
click at [239, 189] on label at bounding box center [239, 189] width 0 height 0
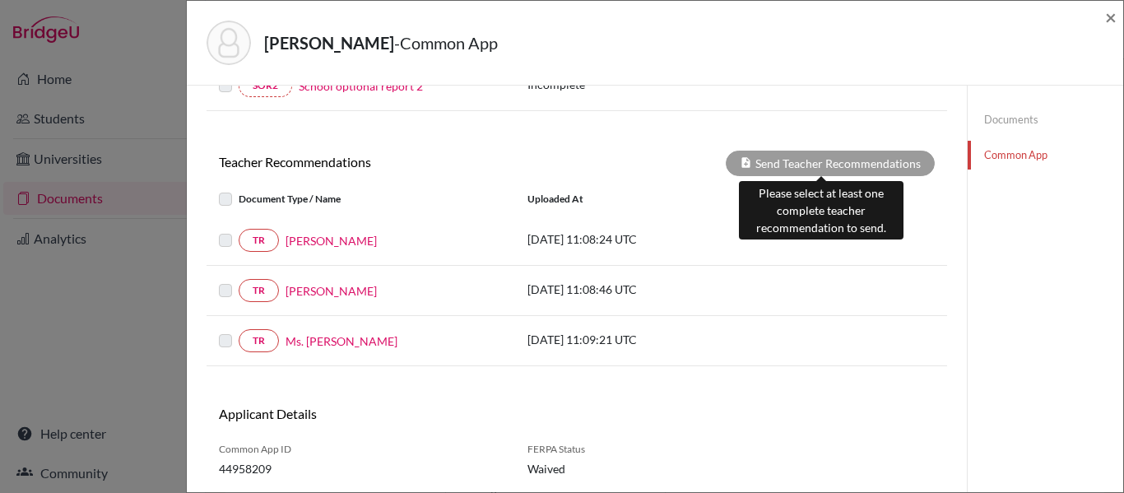
click at [798, 159] on div "Send Teacher Recommendations" at bounding box center [830, 164] width 209 height 26
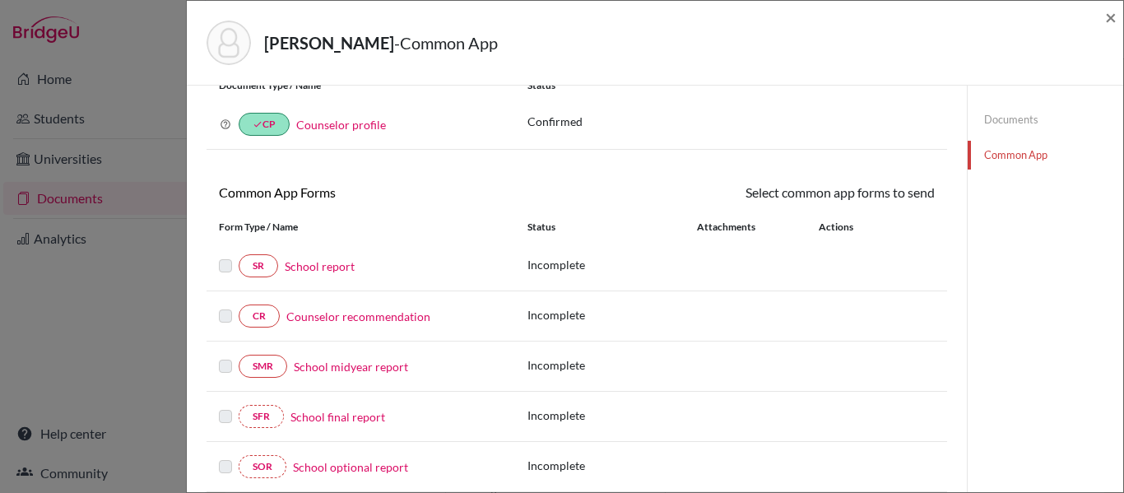
scroll to position [165, 0]
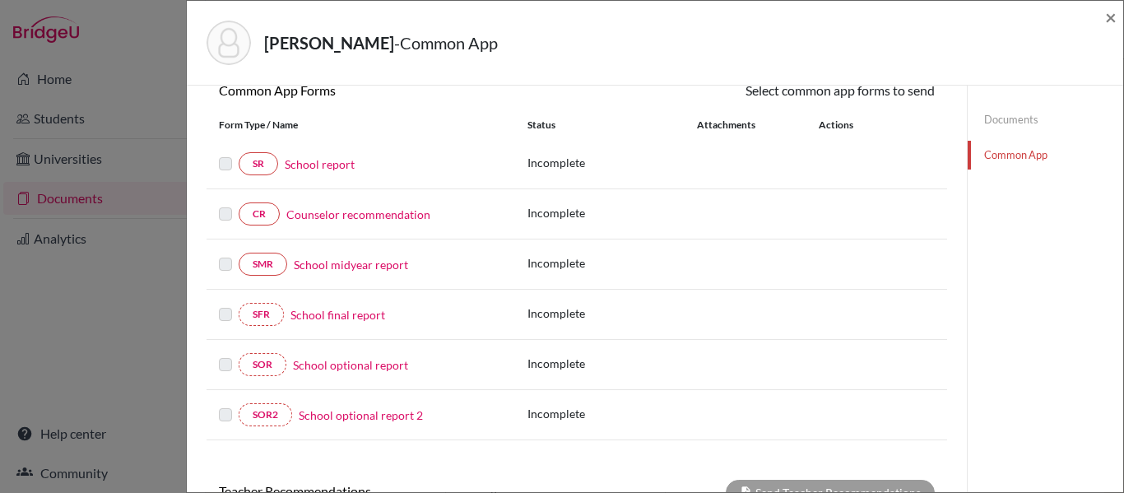
click at [231, 154] on label at bounding box center [225, 154] width 13 height 0
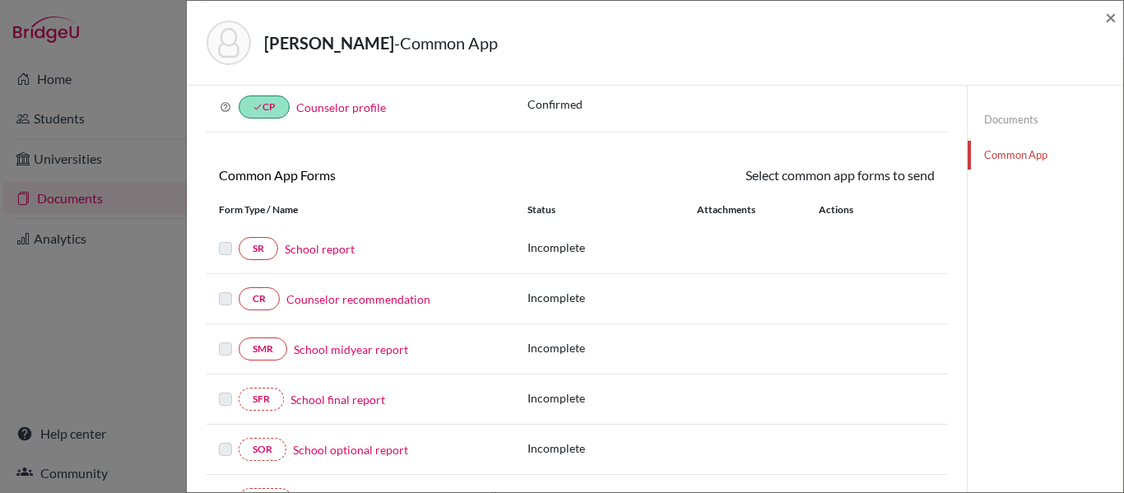
scroll to position [0, 0]
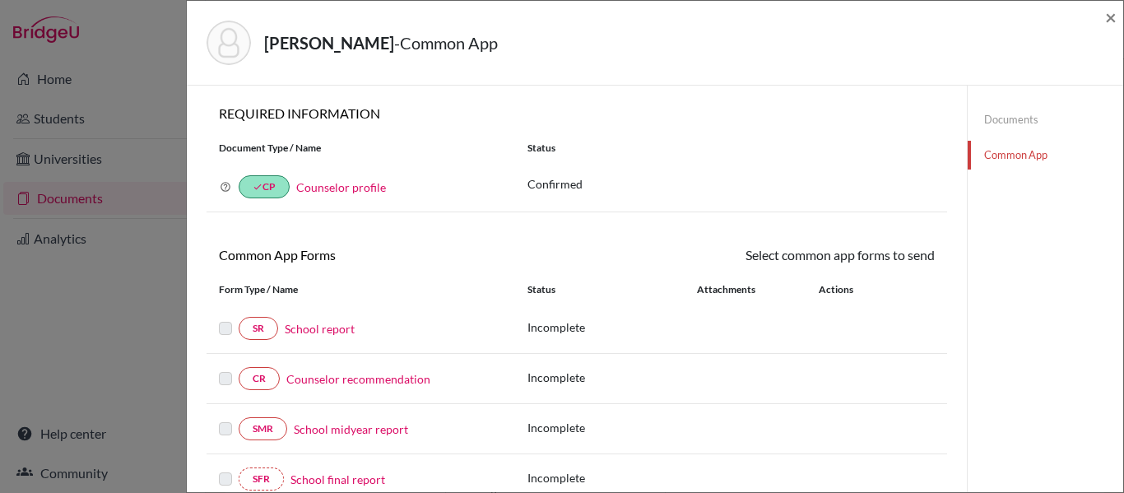
drag, startPoint x: 1029, startPoint y: 105, endPoint x: 1003, endPoint y: 114, distance: 28.1
click at [1022, 105] on div "Documents Common App" at bounding box center [1046, 138] width 156 height 104
click at [1003, 114] on link "Documents" at bounding box center [1046, 119] width 156 height 29
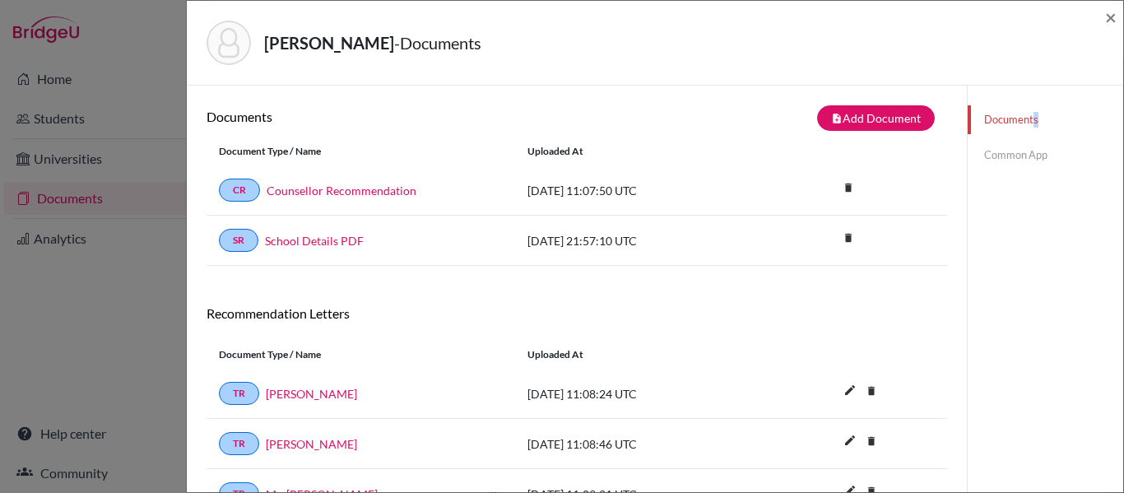
click at [995, 156] on link "Common App" at bounding box center [1046, 155] width 156 height 29
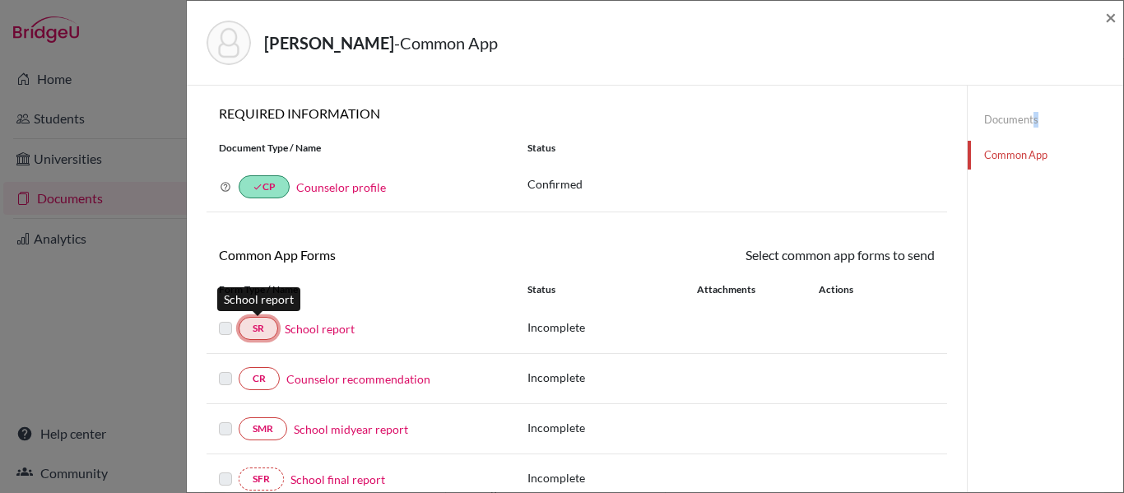
click at [248, 332] on link "SR" at bounding box center [259, 328] width 40 height 23
click at [230, 319] on label at bounding box center [225, 319] width 13 height 0
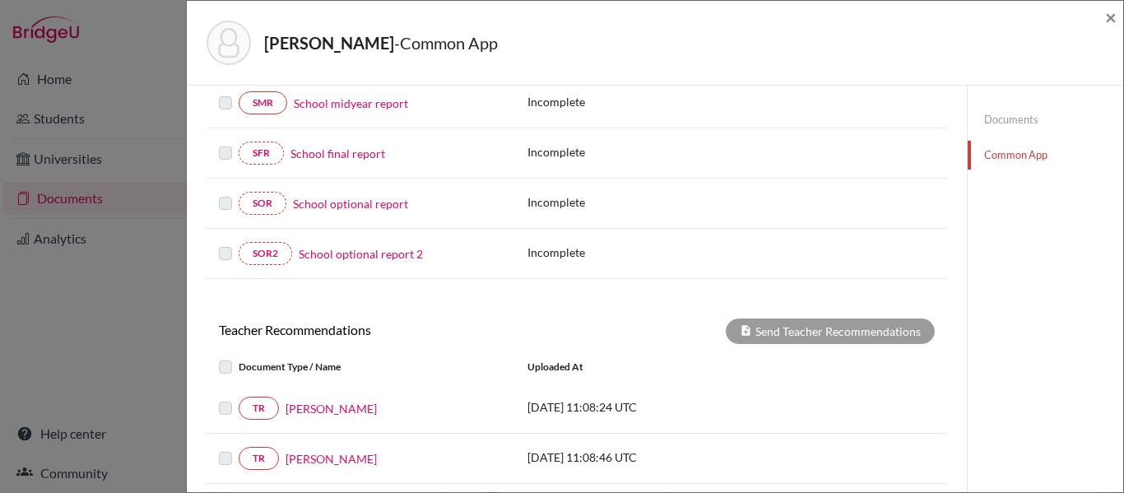
scroll to position [329, 0]
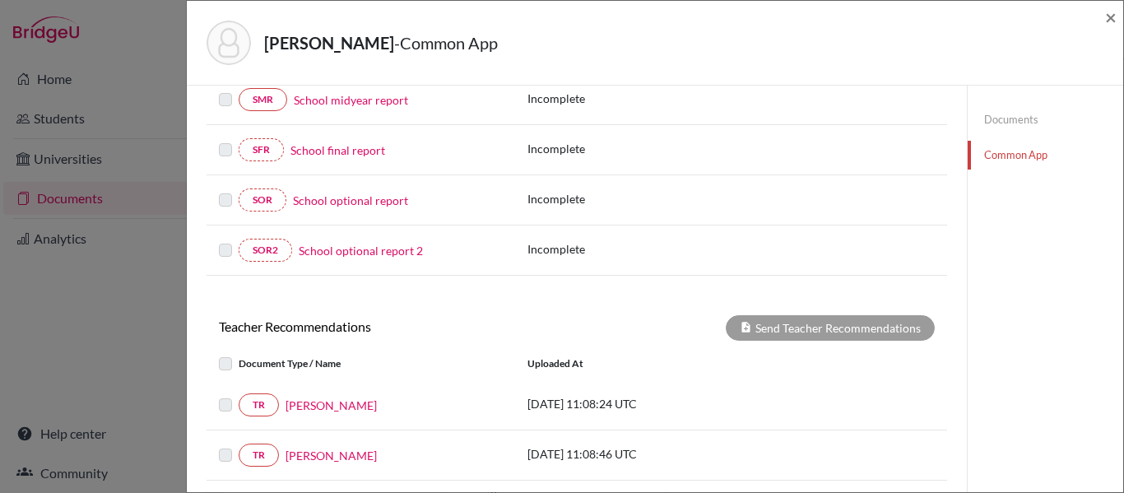
click at [239, 354] on label at bounding box center [239, 354] width 0 height 0
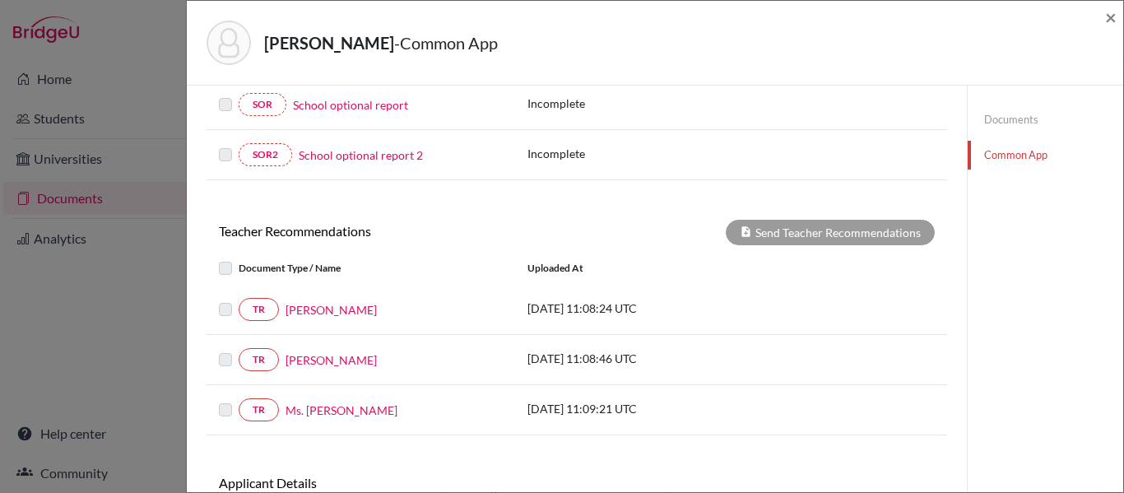
scroll to position [545, 0]
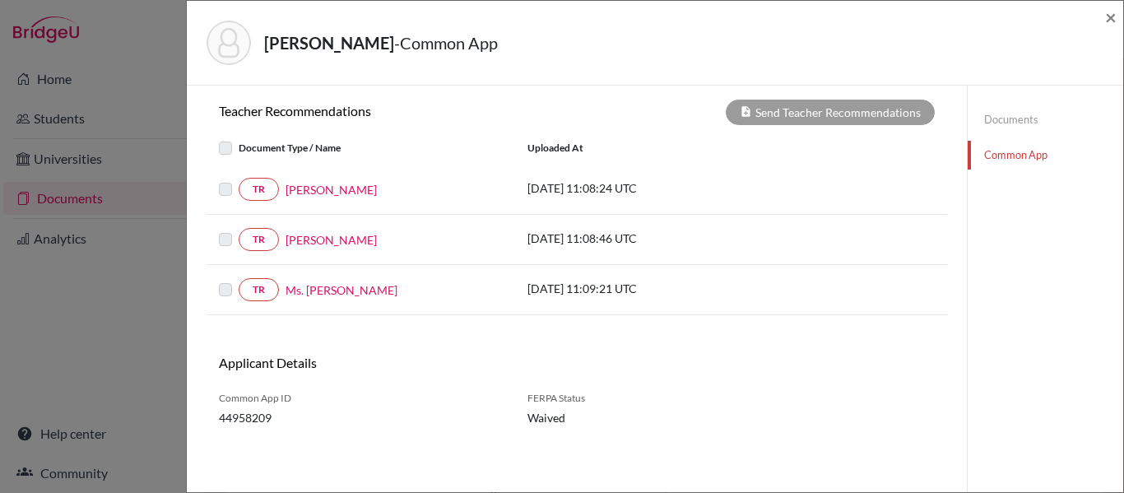
click at [239, 138] on label at bounding box center [239, 138] width 0 height 0
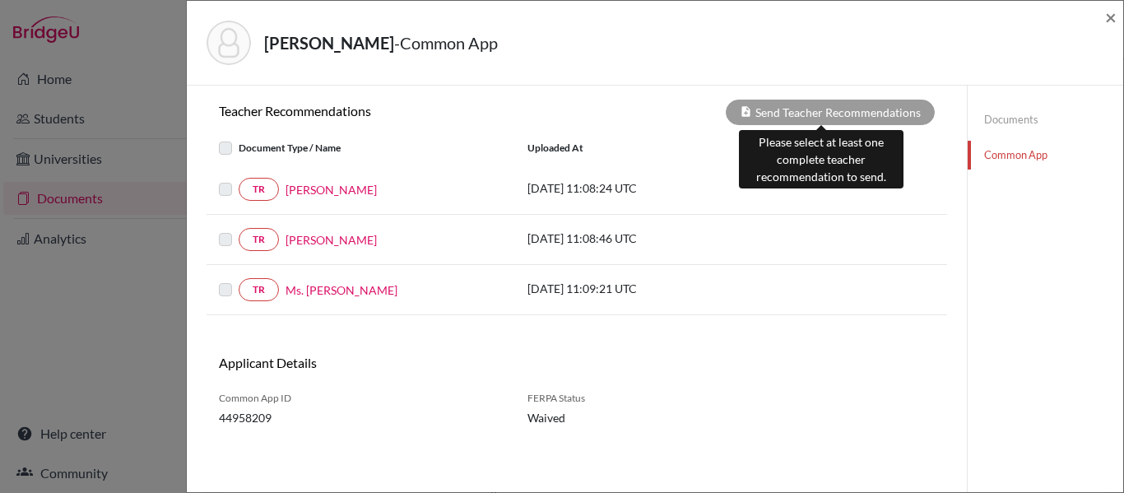
click at [849, 103] on div "Send Teacher Recommendations" at bounding box center [830, 113] width 209 height 26
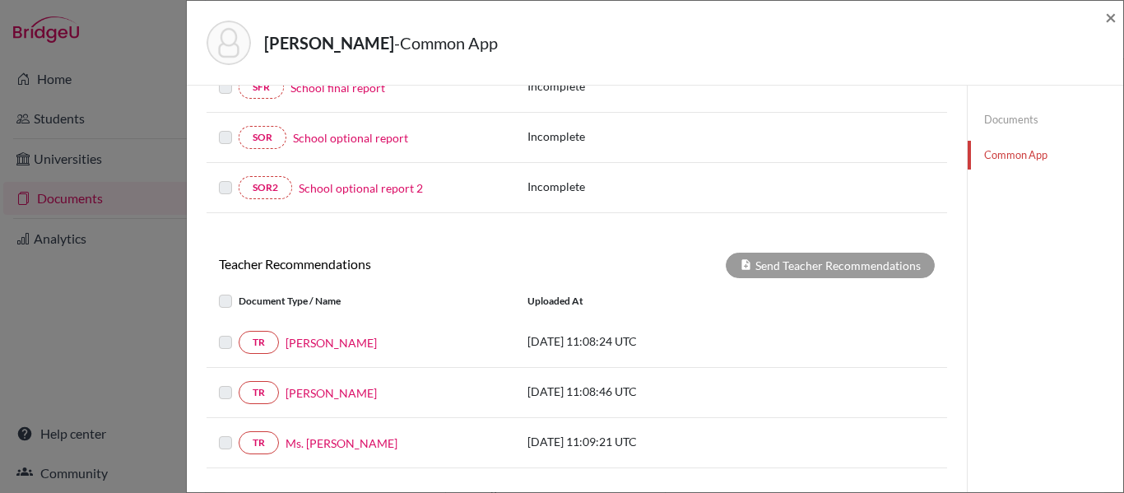
scroll to position [51, 0]
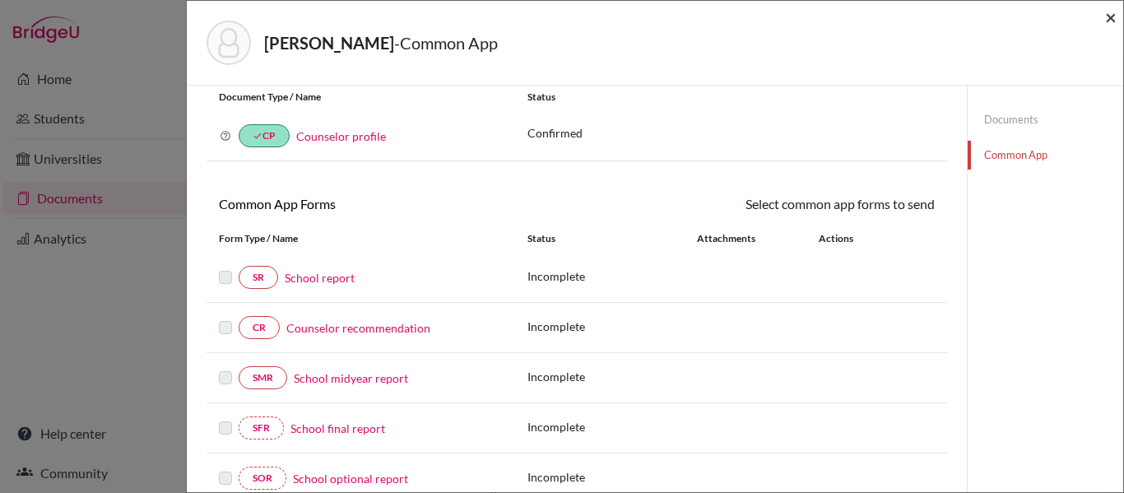
click at [1111, 14] on span "×" at bounding box center [1111, 17] width 12 height 24
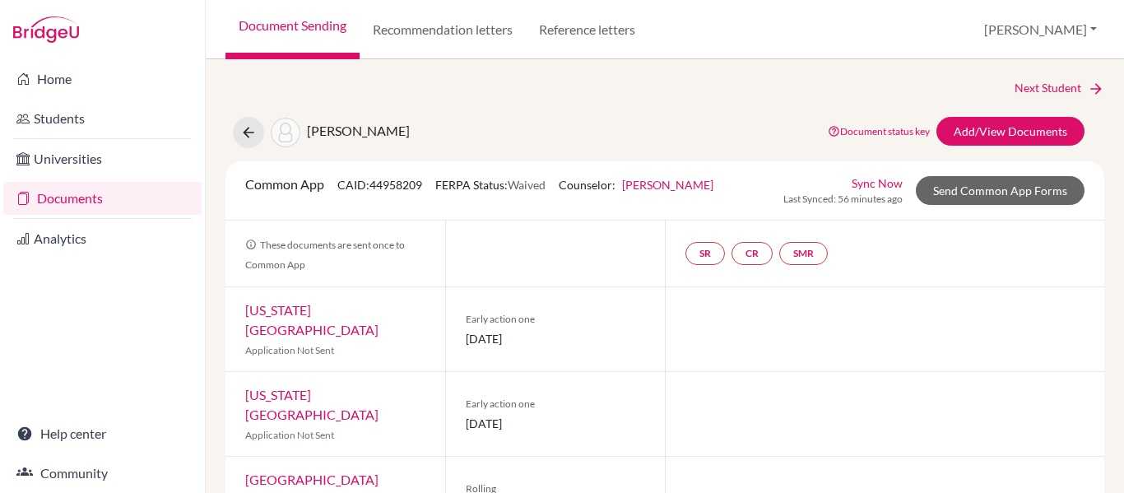
click at [855, 183] on link "Sync Now" at bounding box center [877, 183] width 51 height 17
